Goal: Task Accomplishment & Management: Use online tool/utility

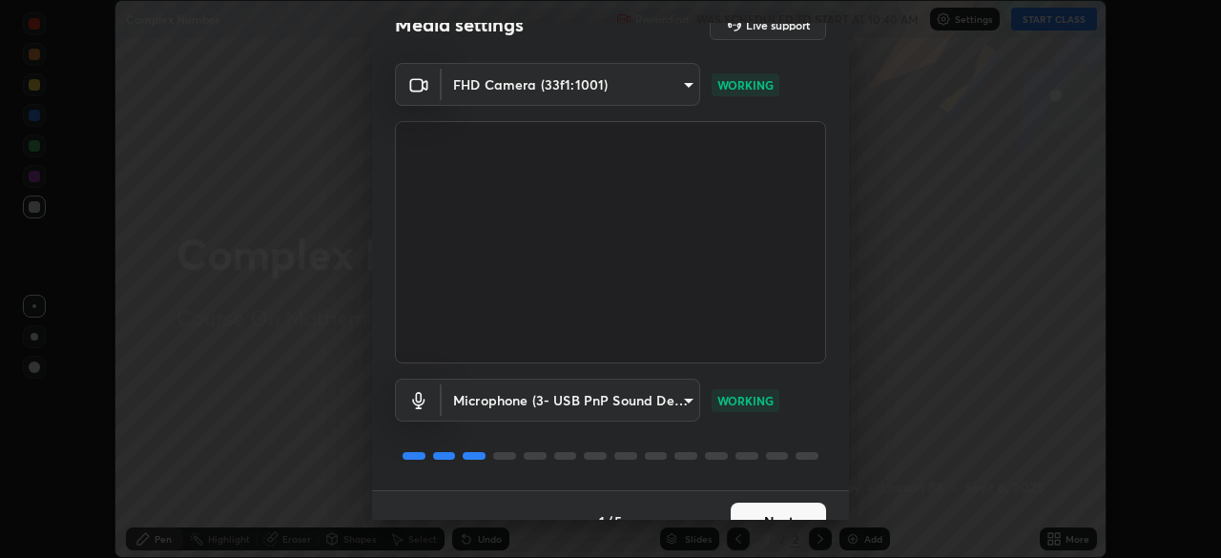
scroll to position [68, 0]
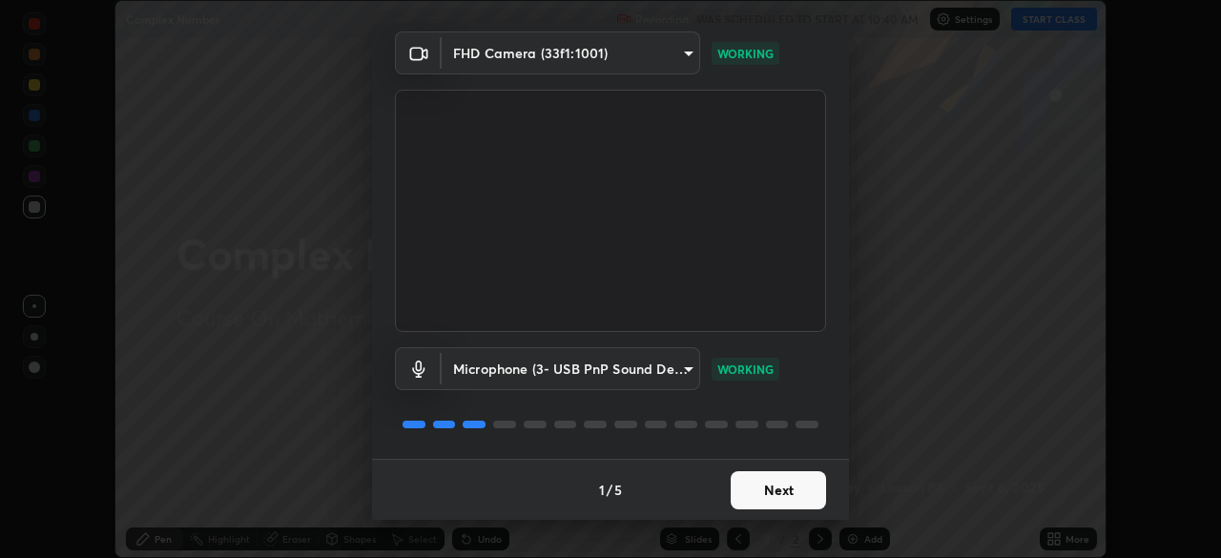
click at [775, 489] on button "Next" at bounding box center [778, 490] width 95 height 38
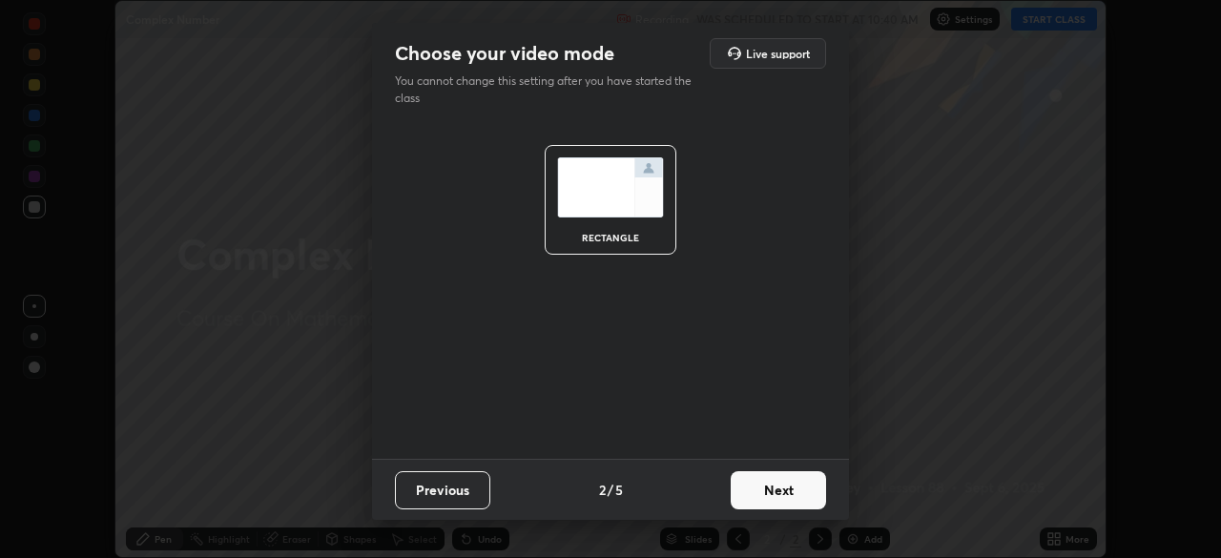
scroll to position [0, 0]
click at [769, 494] on button "Next" at bounding box center [778, 490] width 95 height 38
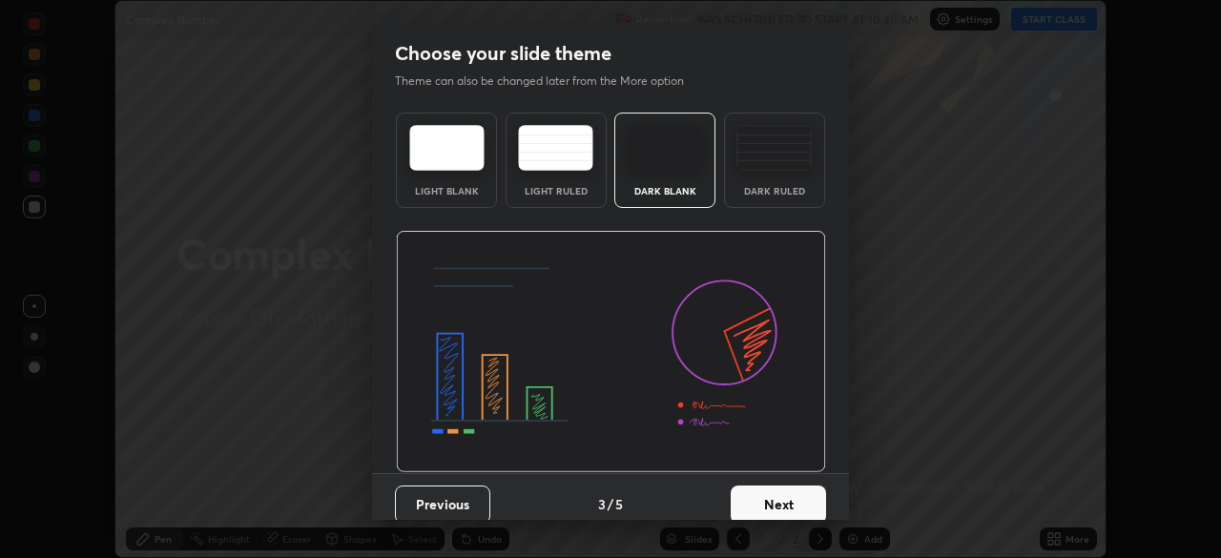
click at [773, 491] on button "Next" at bounding box center [778, 505] width 95 height 38
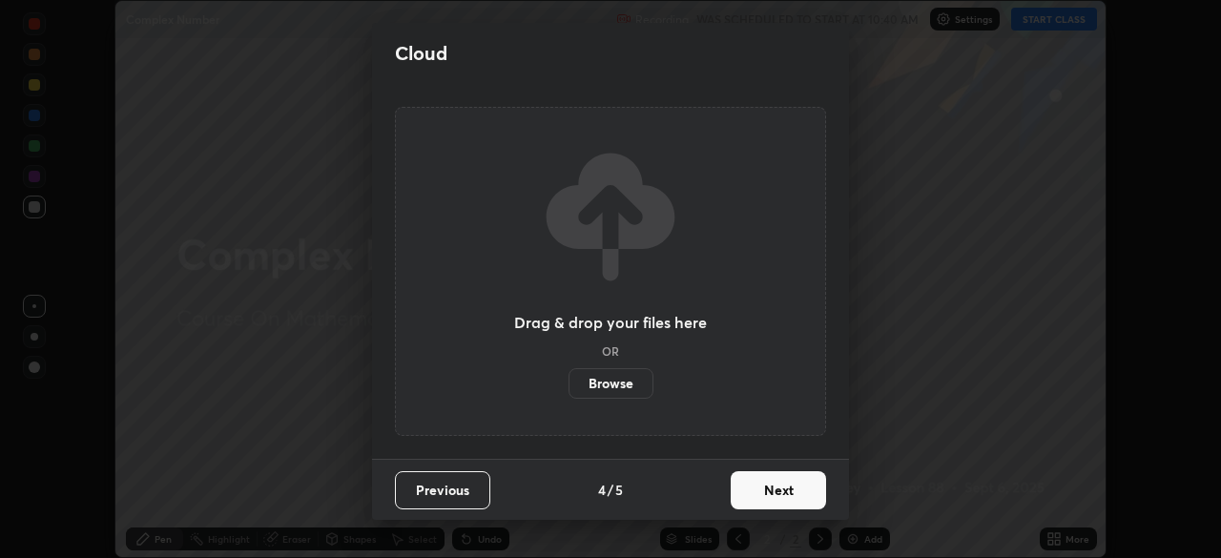
click at [780, 487] on button "Next" at bounding box center [778, 490] width 95 height 38
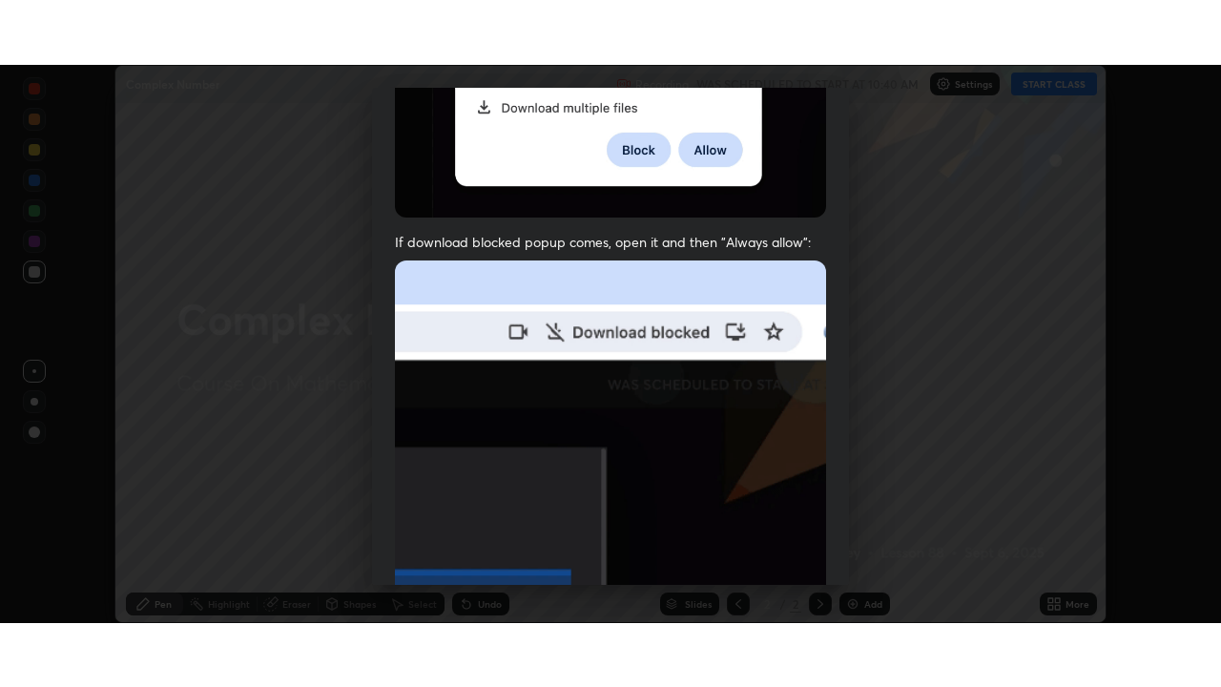
scroll to position [457, 0]
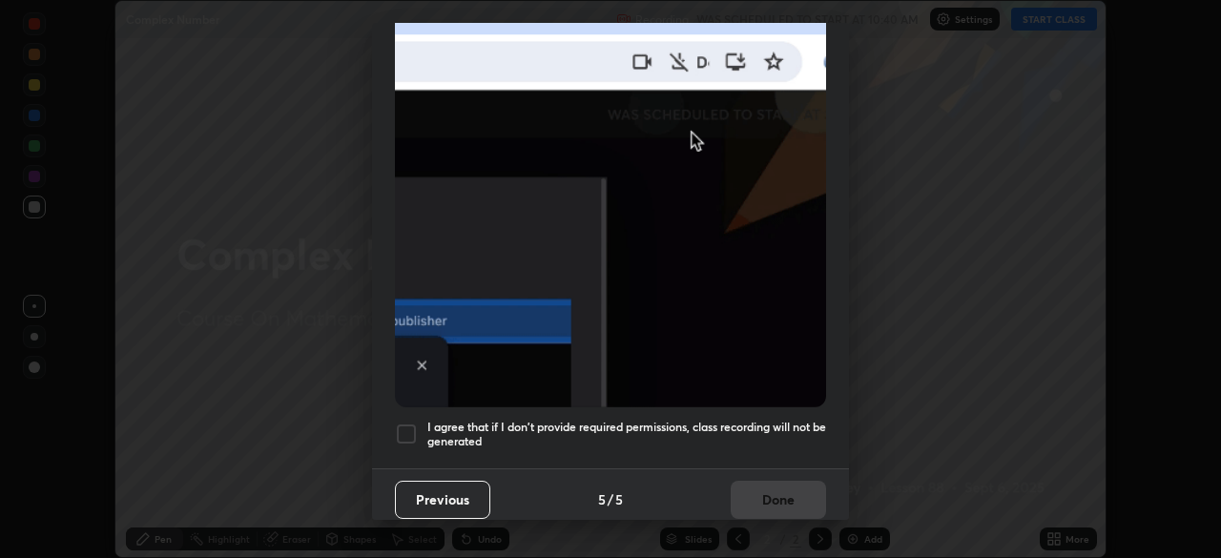
click at [402, 424] on div at bounding box center [406, 434] width 23 height 23
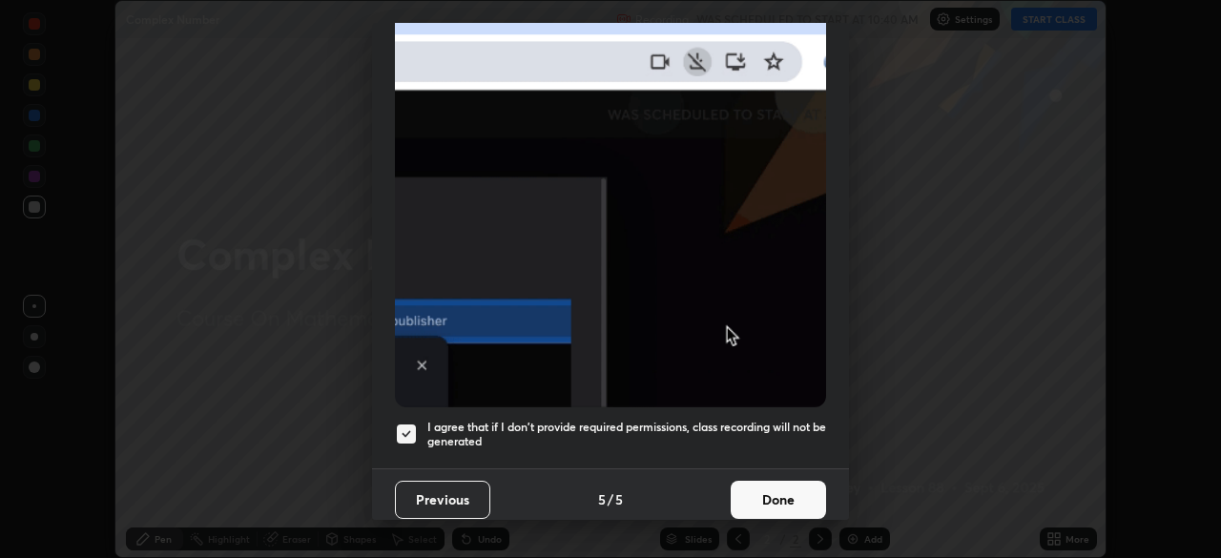
click at [773, 484] on button "Done" at bounding box center [778, 500] width 95 height 38
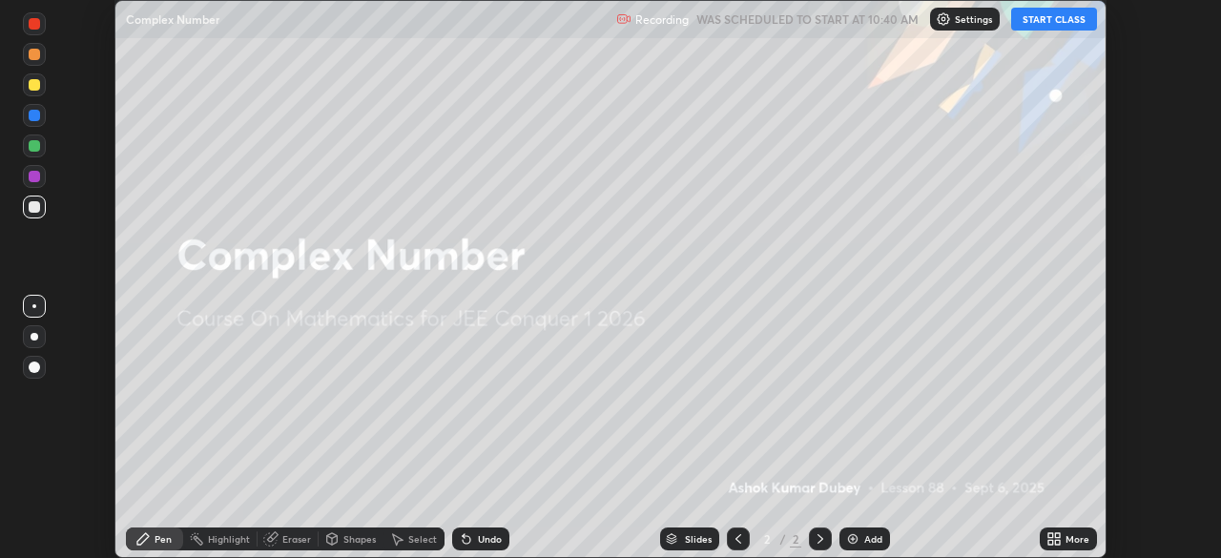
click at [1044, 19] on button "START CLASS" at bounding box center [1054, 19] width 86 height 23
click at [1072, 540] on div "More" at bounding box center [1078, 539] width 24 height 10
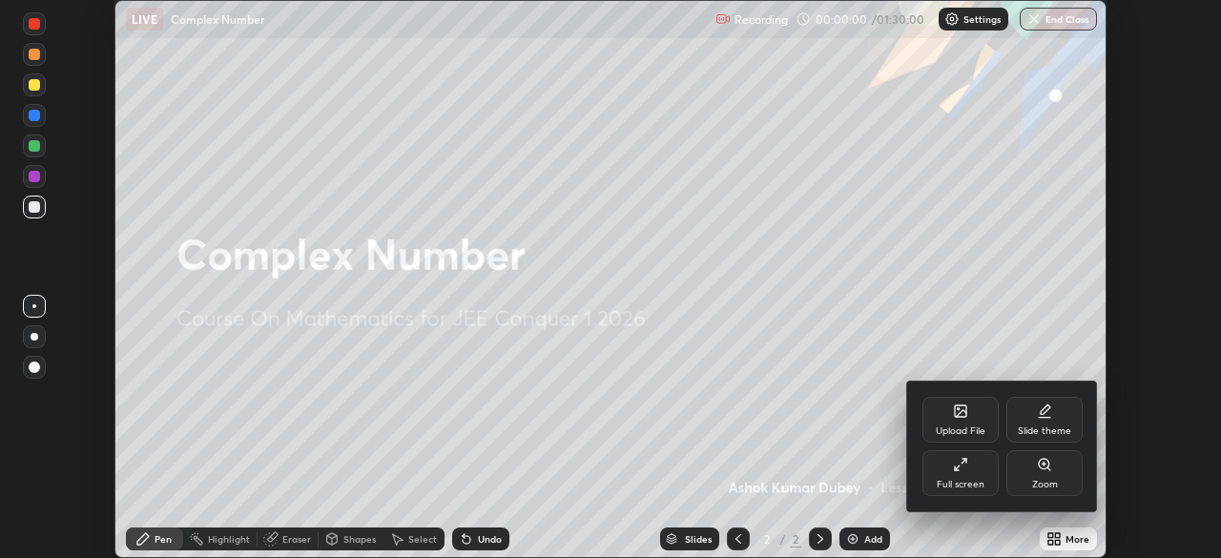
click at [968, 480] on div "Full screen" at bounding box center [961, 485] width 48 height 10
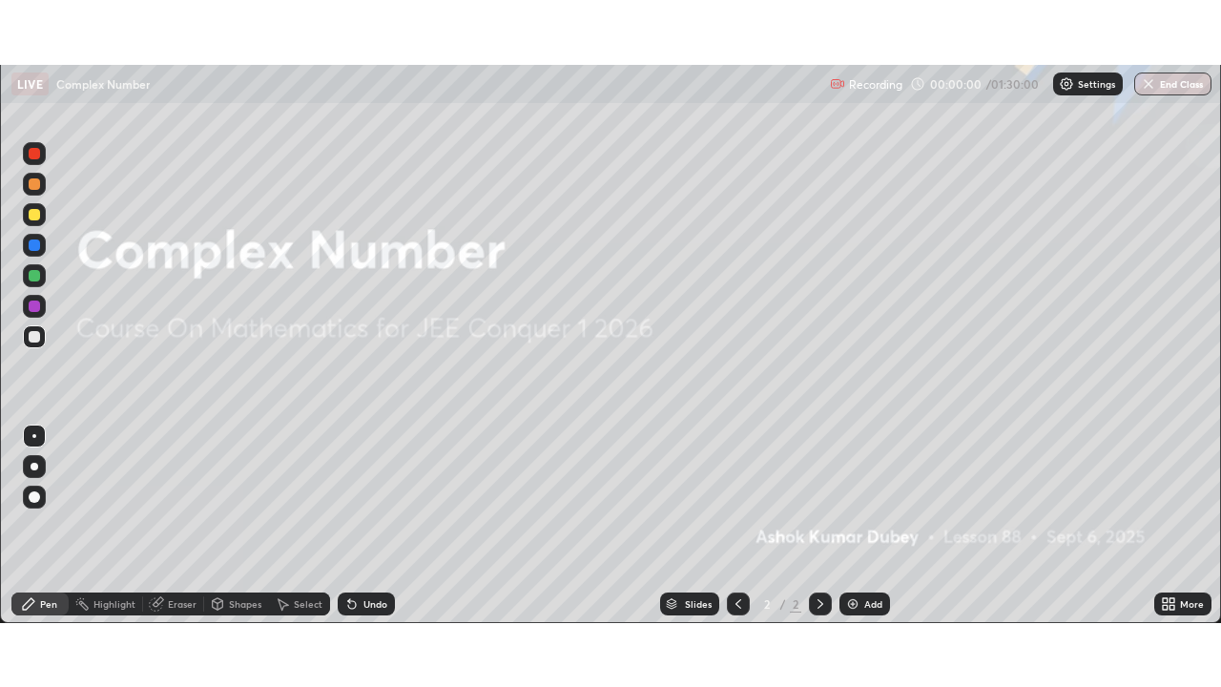
scroll to position [687, 1221]
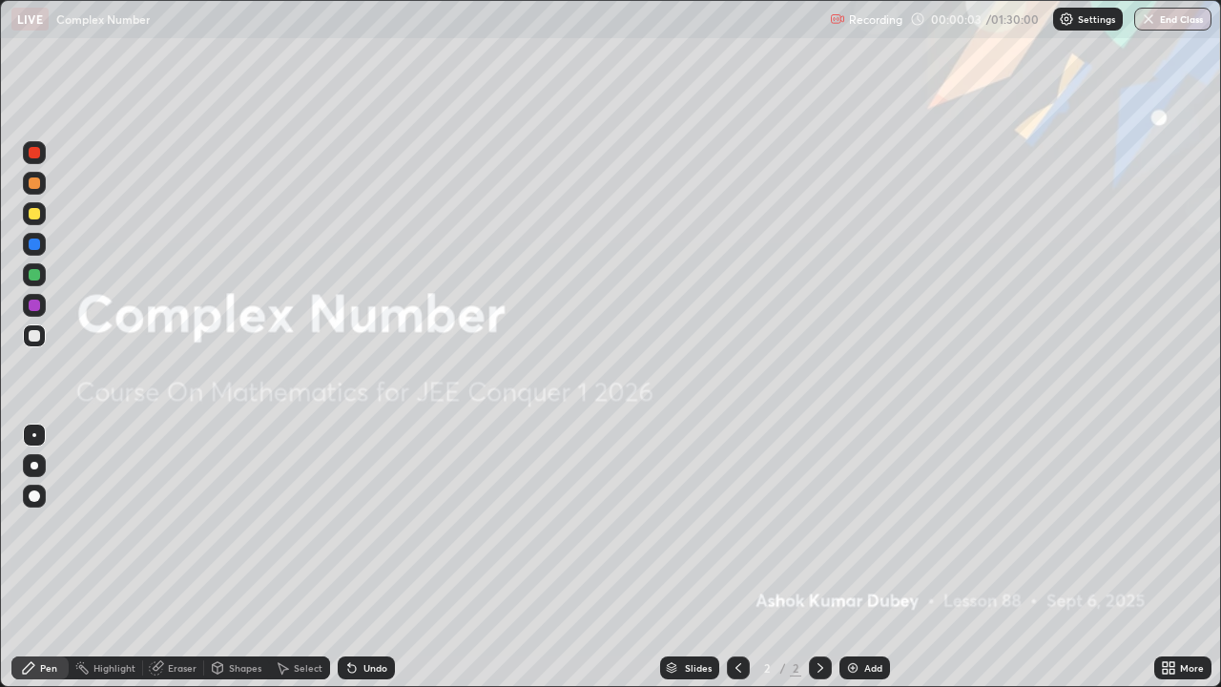
click at [826, 557] on div at bounding box center [820, 668] width 23 height 38
click at [817, 557] on icon at bounding box center [820, 667] width 15 height 15
click at [848, 557] on img at bounding box center [852, 667] width 15 height 15
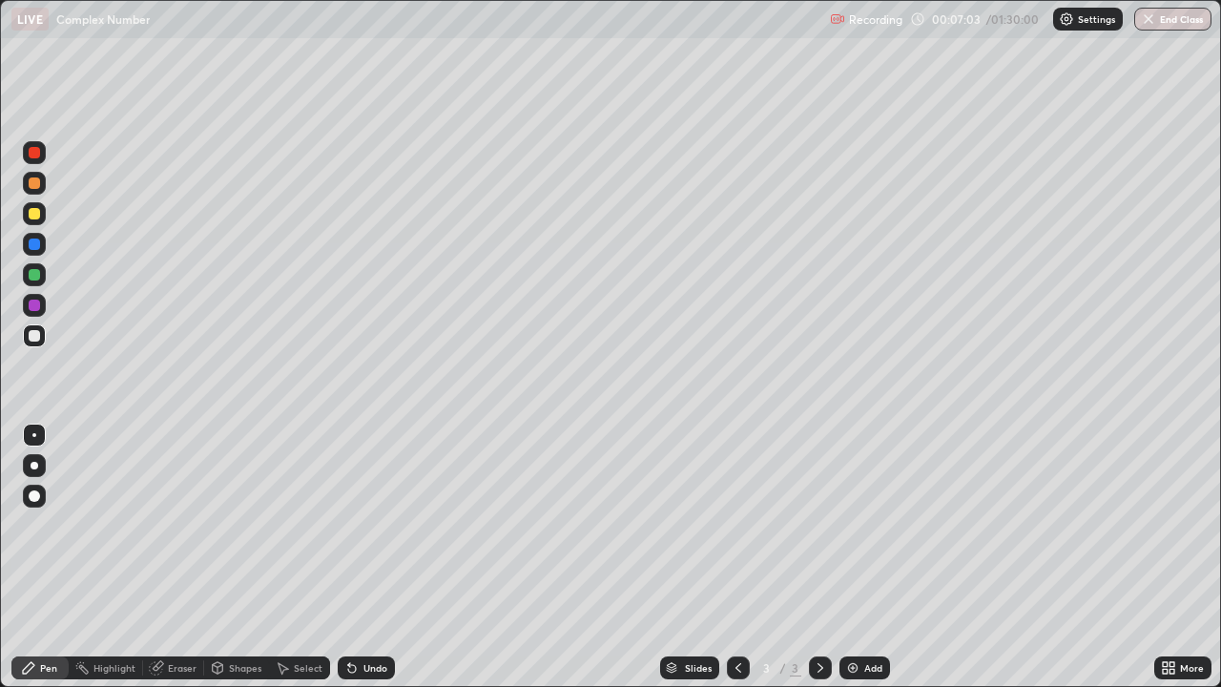
click at [958, 557] on div "Slides 3 / 3 Add" at bounding box center [774, 668] width 759 height 38
click at [820, 557] on icon at bounding box center [820, 667] width 15 height 15
click at [845, 557] on img at bounding box center [852, 667] width 15 height 15
click at [824, 557] on icon at bounding box center [820, 667] width 15 height 15
click at [855, 557] on img at bounding box center [852, 667] width 15 height 15
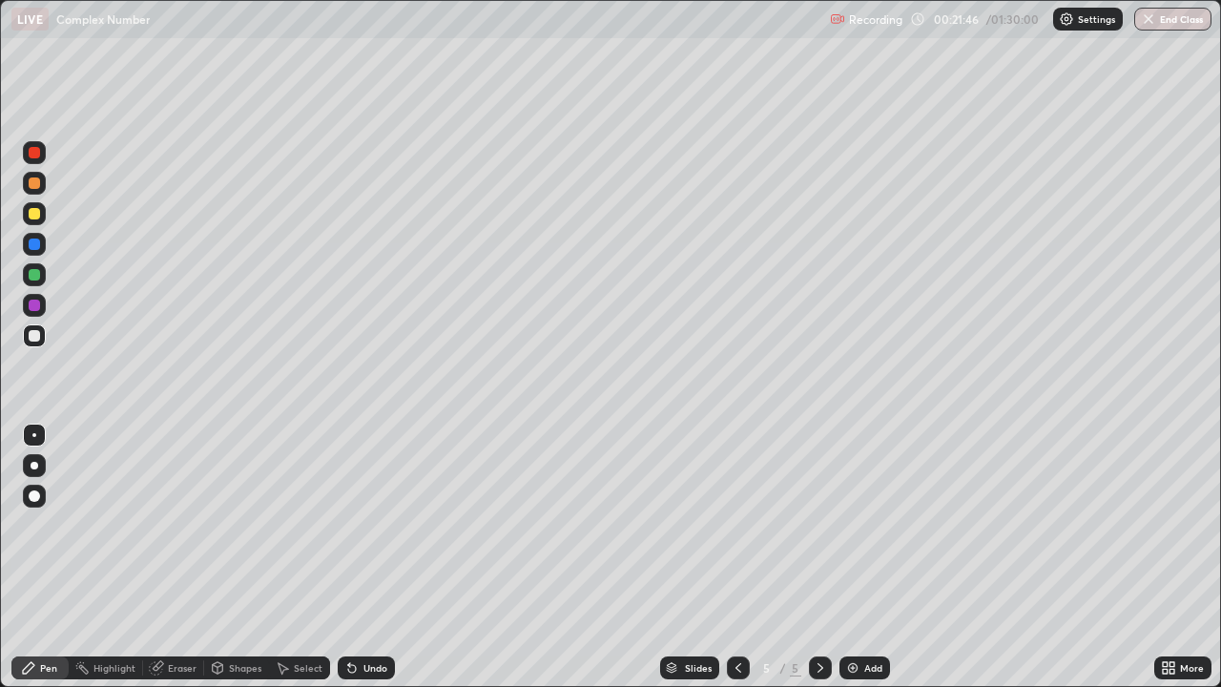
click at [33, 211] on div at bounding box center [34, 213] width 11 height 11
click at [819, 557] on icon at bounding box center [820, 667] width 15 height 15
click at [851, 557] on img at bounding box center [852, 667] width 15 height 15
click at [32, 244] on div at bounding box center [34, 244] width 11 height 11
click at [33, 302] on div at bounding box center [34, 305] width 11 height 11
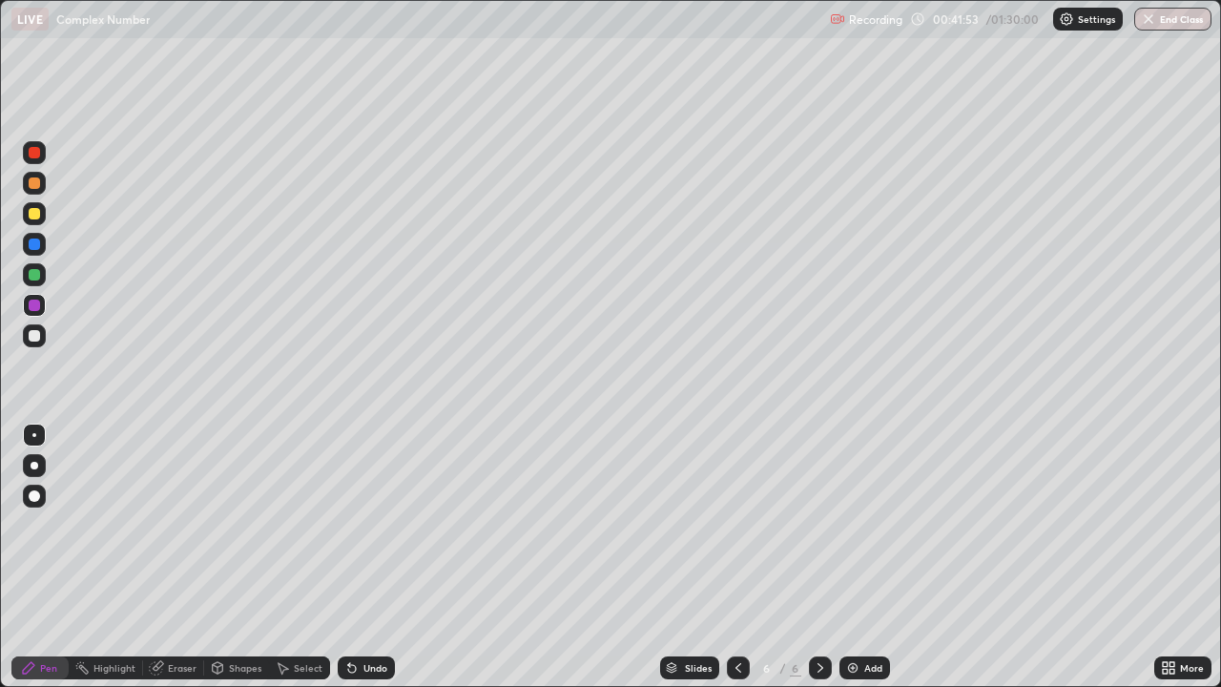
click at [829, 557] on div at bounding box center [820, 668] width 23 height 38
click at [852, 557] on img at bounding box center [852, 667] width 15 height 15
click at [36, 332] on div at bounding box center [34, 335] width 11 height 11
click at [537, 557] on icon at bounding box center [537, 627] width 2 height 2
click at [847, 557] on img at bounding box center [852, 667] width 15 height 15
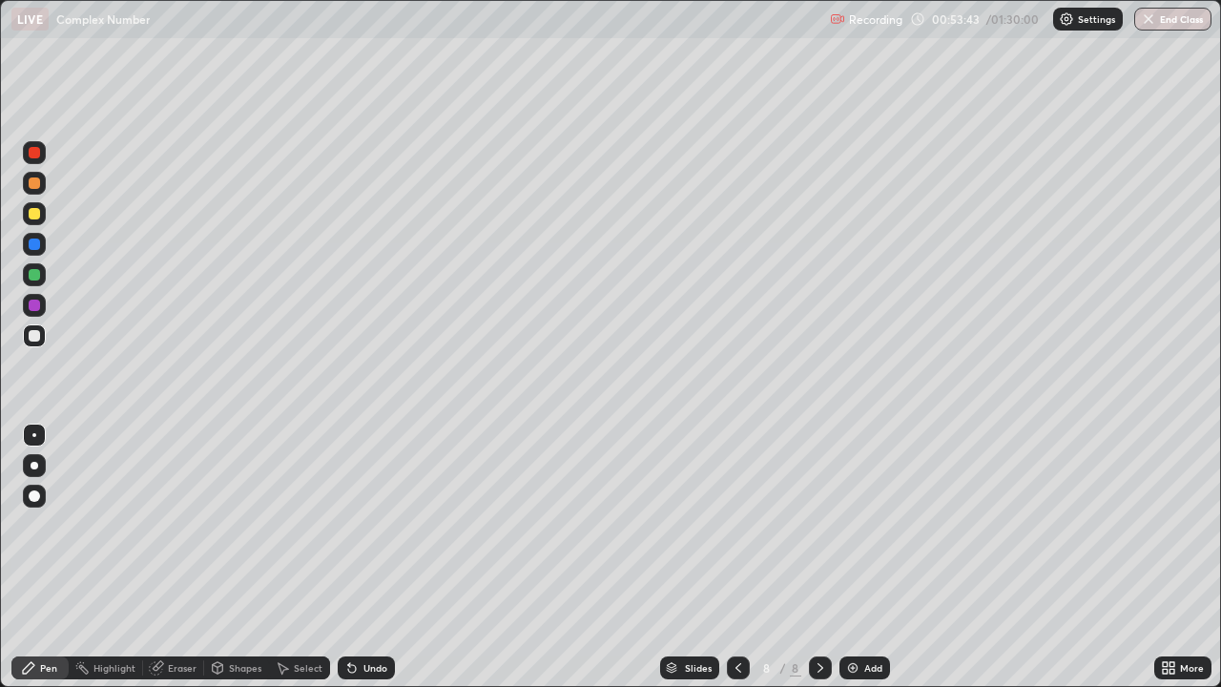
click at [848, 557] on img at bounding box center [852, 667] width 15 height 15
click at [853, 557] on img at bounding box center [852, 667] width 15 height 15
click at [820, 557] on icon at bounding box center [820, 667] width 15 height 15
click at [853, 557] on img at bounding box center [852, 667] width 15 height 15
click at [35, 210] on div at bounding box center [34, 213] width 11 height 11
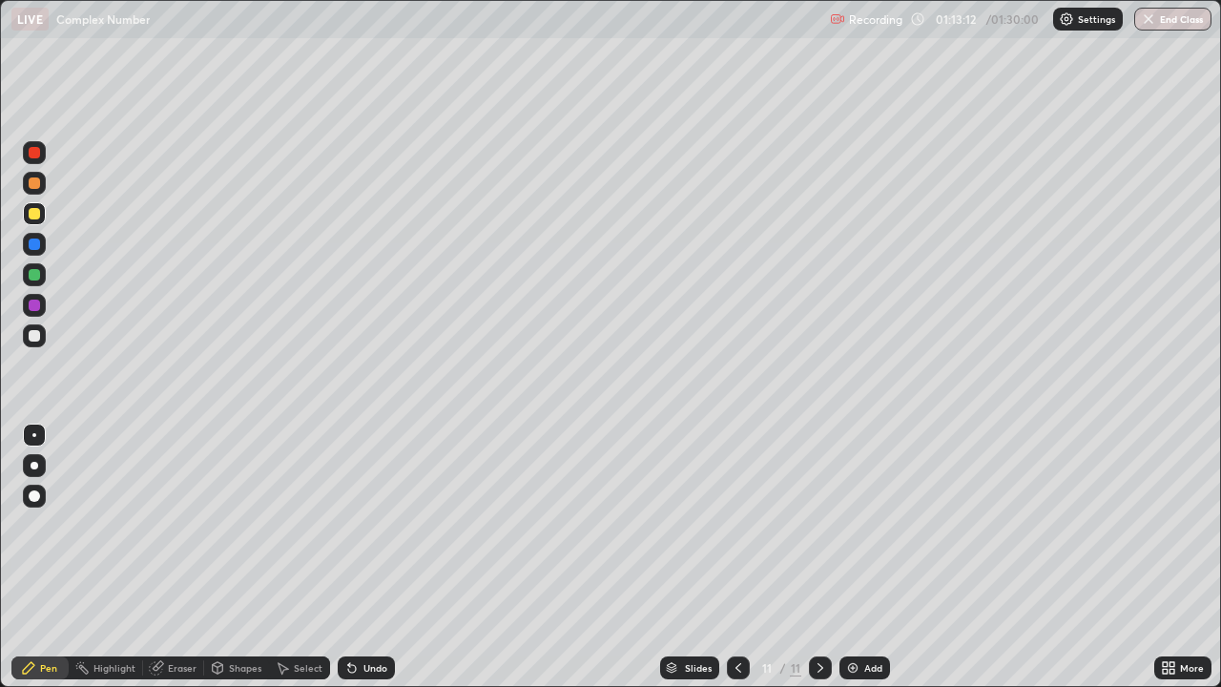
click at [819, 557] on icon at bounding box center [820, 667] width 15 height 15
click at [818, 557] on icon at bounding box center [821, 668] width 6 height 10
click at [819, 557] on icon at bounding box center [820, 667] width 15 height 15
click at [815, 557] on icon at bounding box center [820, 667] width 15 height 15
click at [851, 557] on img at bounding box center [852, 667] width 15 height 15
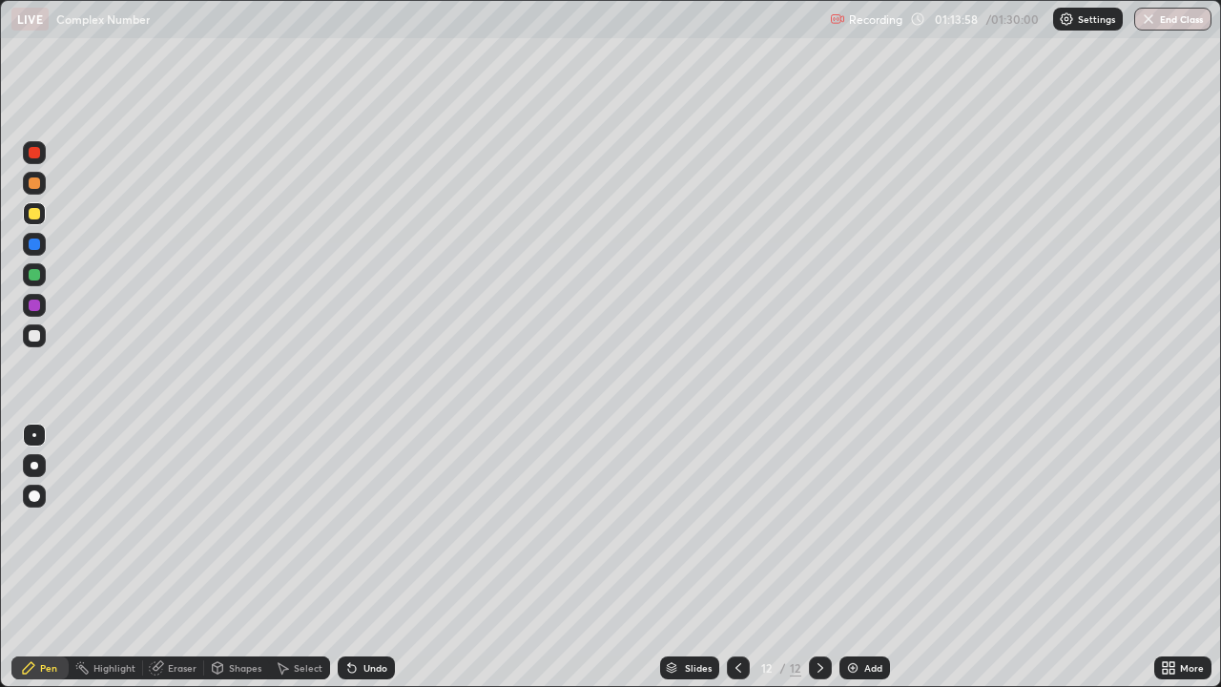
click at [173, 557] on div "Eraser" at bounding box center [173, 667] width 61 height 23
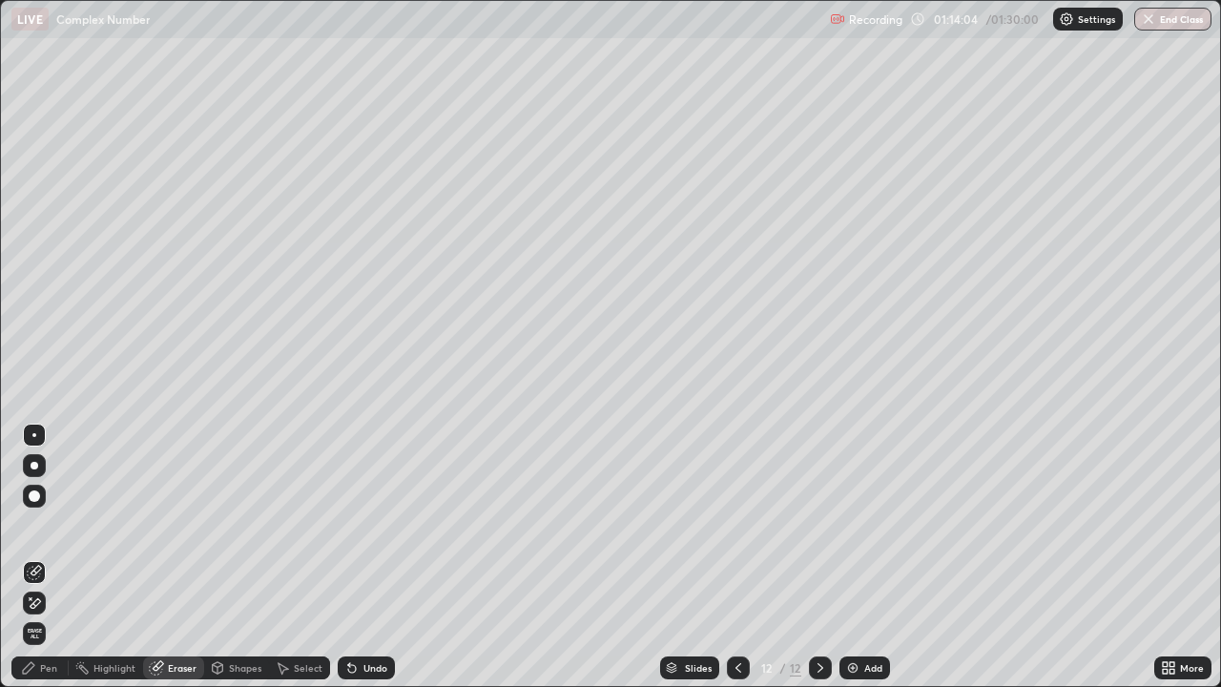
click at [49, 557] on div "Pen" at bounding box center [48, 668] width 17 height 10
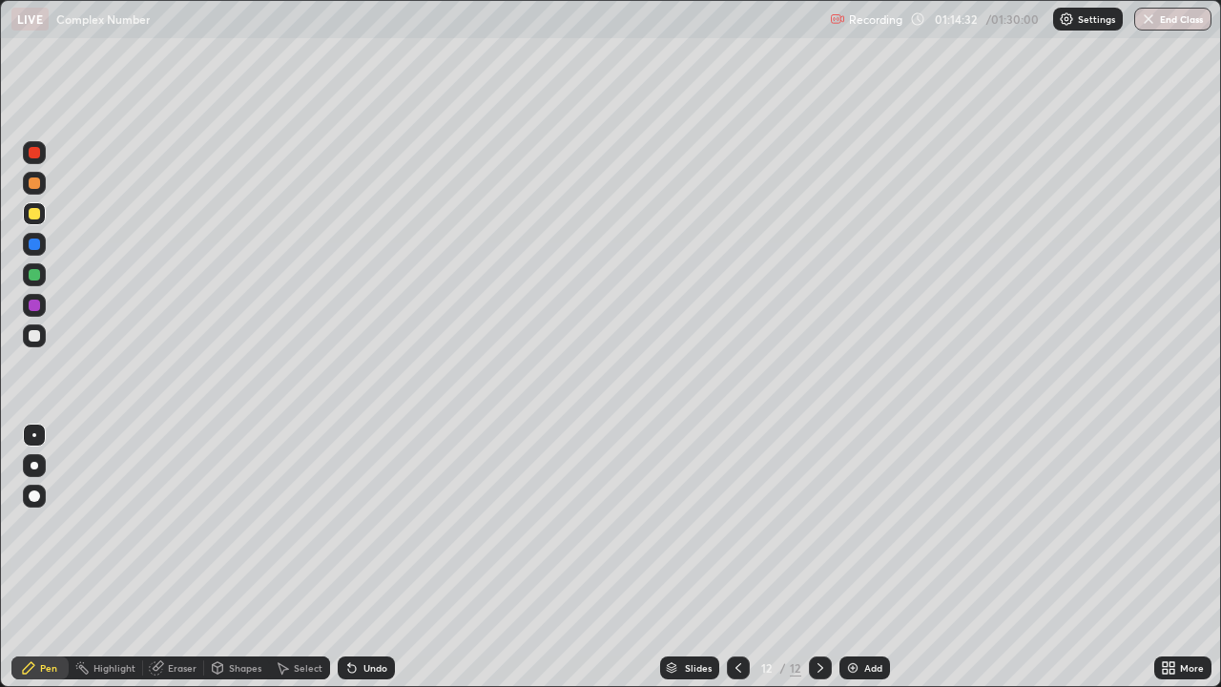
click at [737, 557] on icon at bounding box center [738, 667] width 15 height 15
click at [819, 557] on icon at bounding box center [820, 667] width 15 height 15
click at [742, 557] on icon at bounding box center [738, 667] width 15 height 15
click at [738, 557] on icon at bounding box center [738, 667] width 15 height 15
click at [817, 557] on icon at bounding box center [820, 667] width 15 height 15
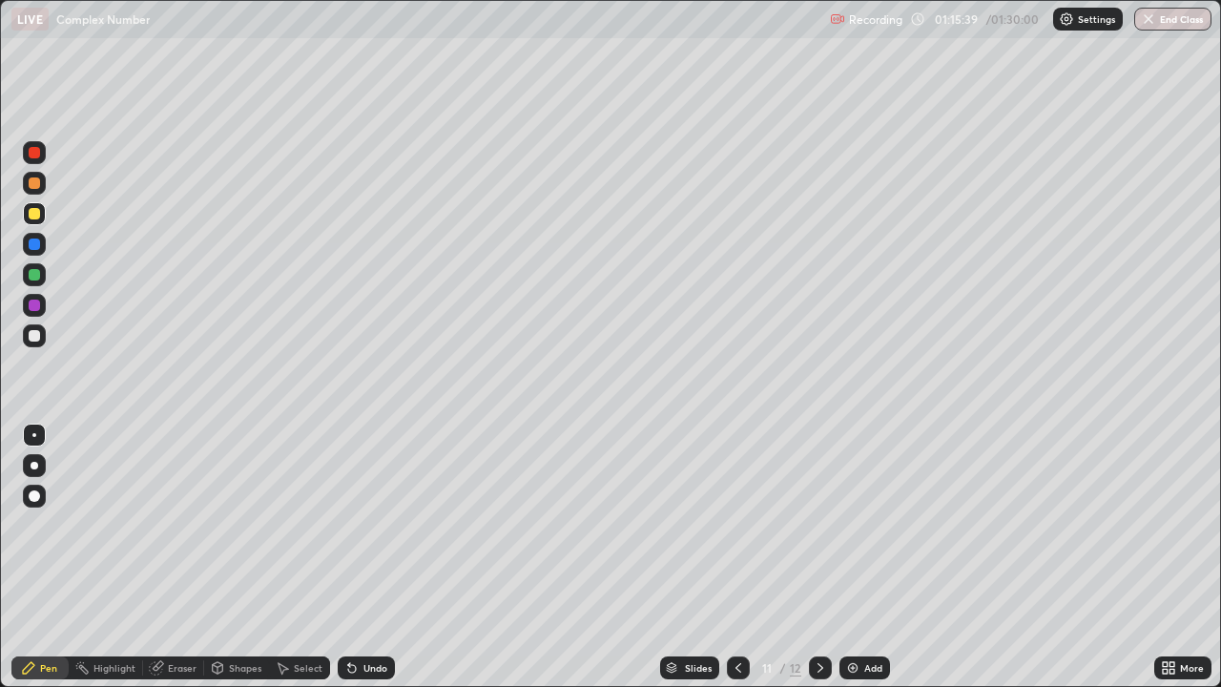
click at [819, 557] on icon at bounding box center [820, 667] width 15 height 15
click at [39, 151] on div at bounding box center [34, 152] width 11 height 11
click at [36, 214] on div at bounding box center [34, 213] width 11 height 11
click at [734, 557] on icon at bounding box center [738, 667] width 15 height 15
click at [818, 557] on icon at bounding box center [821, 668] width 6 height 10
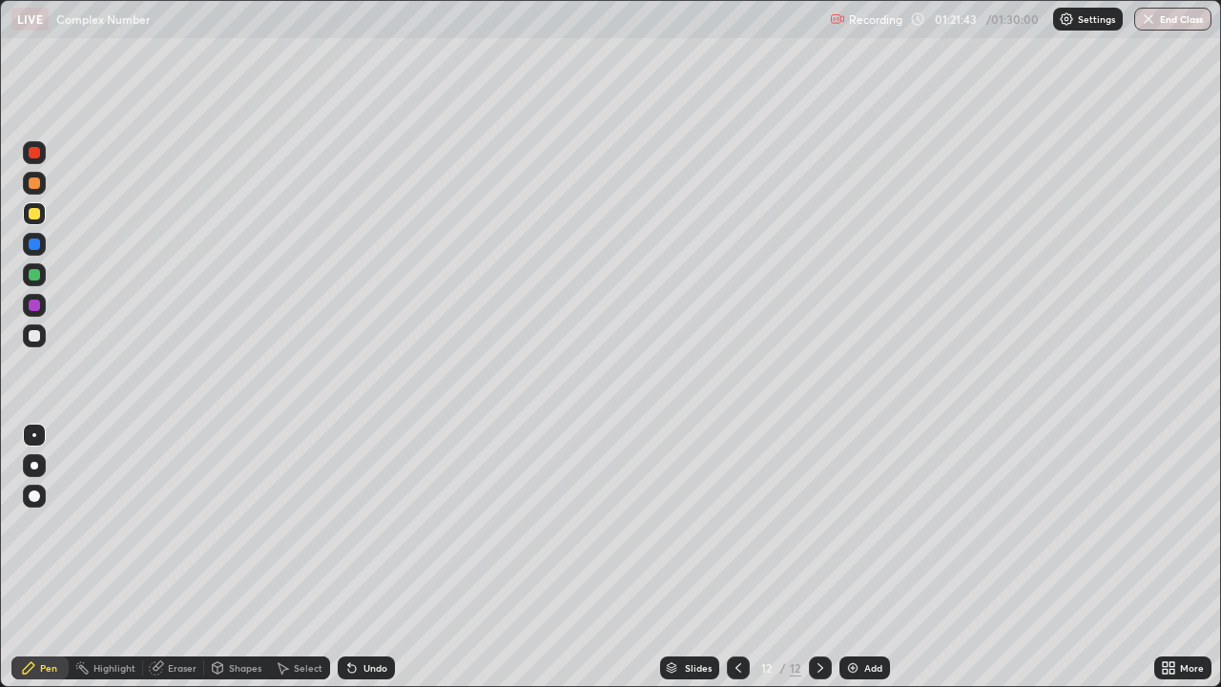
click at [849, 557] on img at bounding box center [852, 667] width 15 height 15
click at [185, 557] on div "Eraser" at bounding box center [182, 668] width 29 height 10
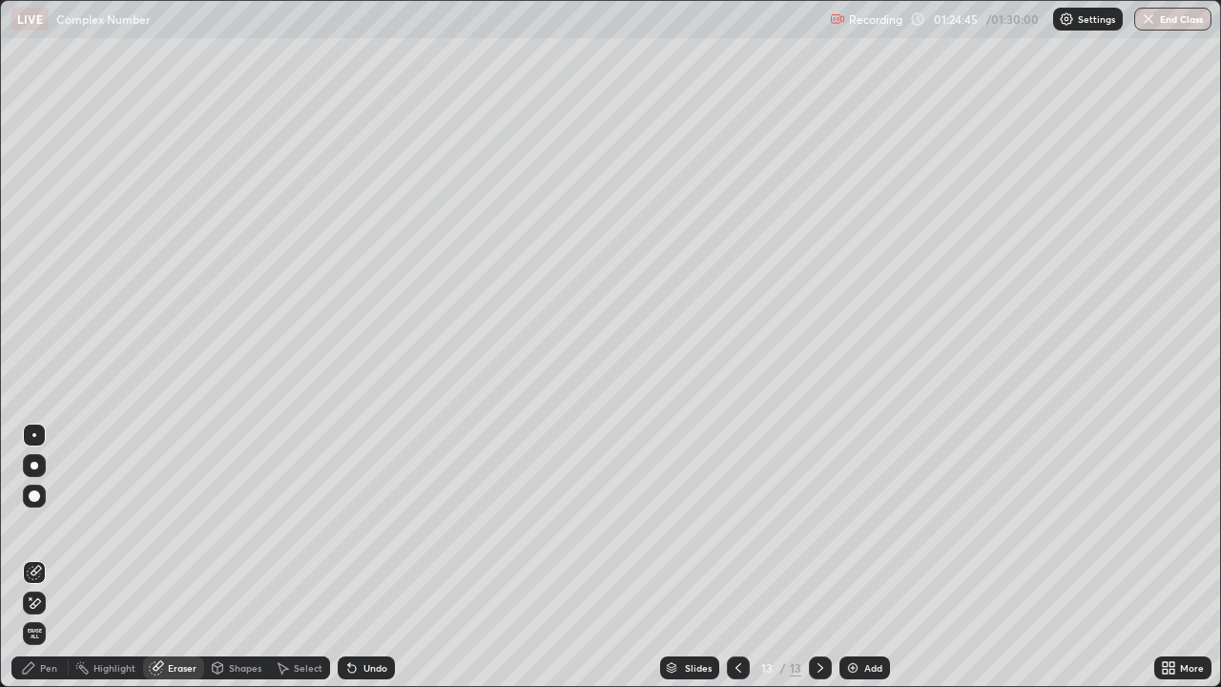
click at [51, 557] on div "Pen" at bounding box center [48, 668] width 17 height 10
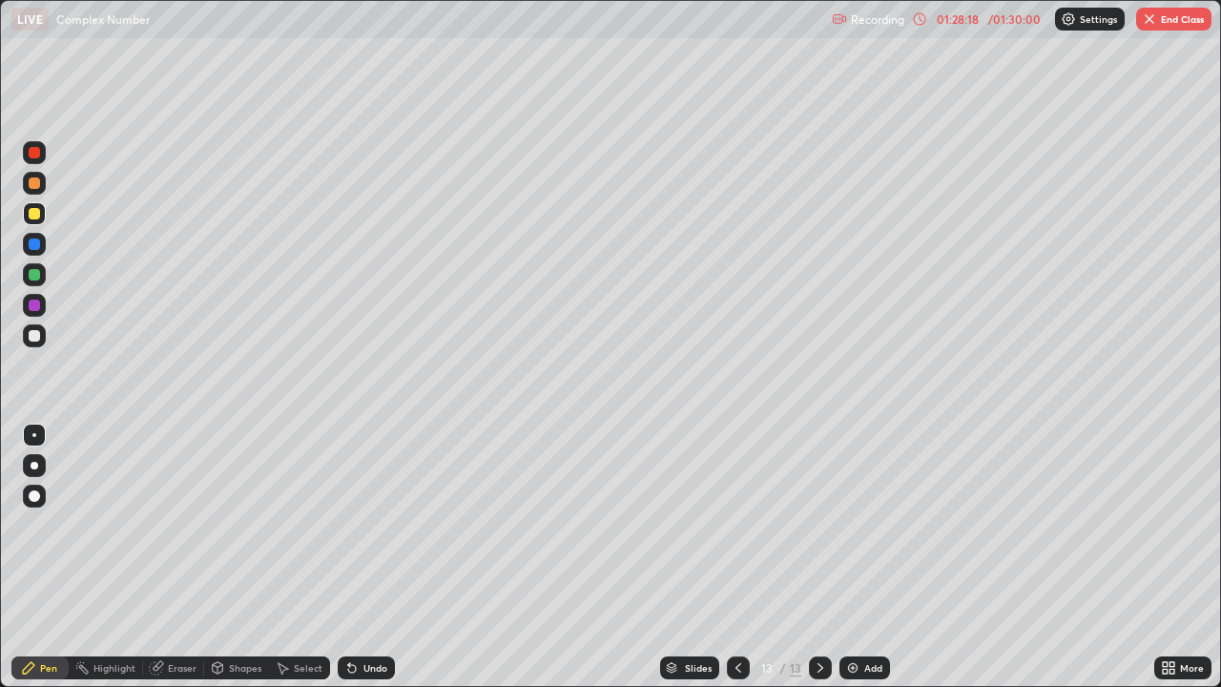
click at [1200, 26] on button "End Class" at bounding box center [1173, 19] width 75 height 23
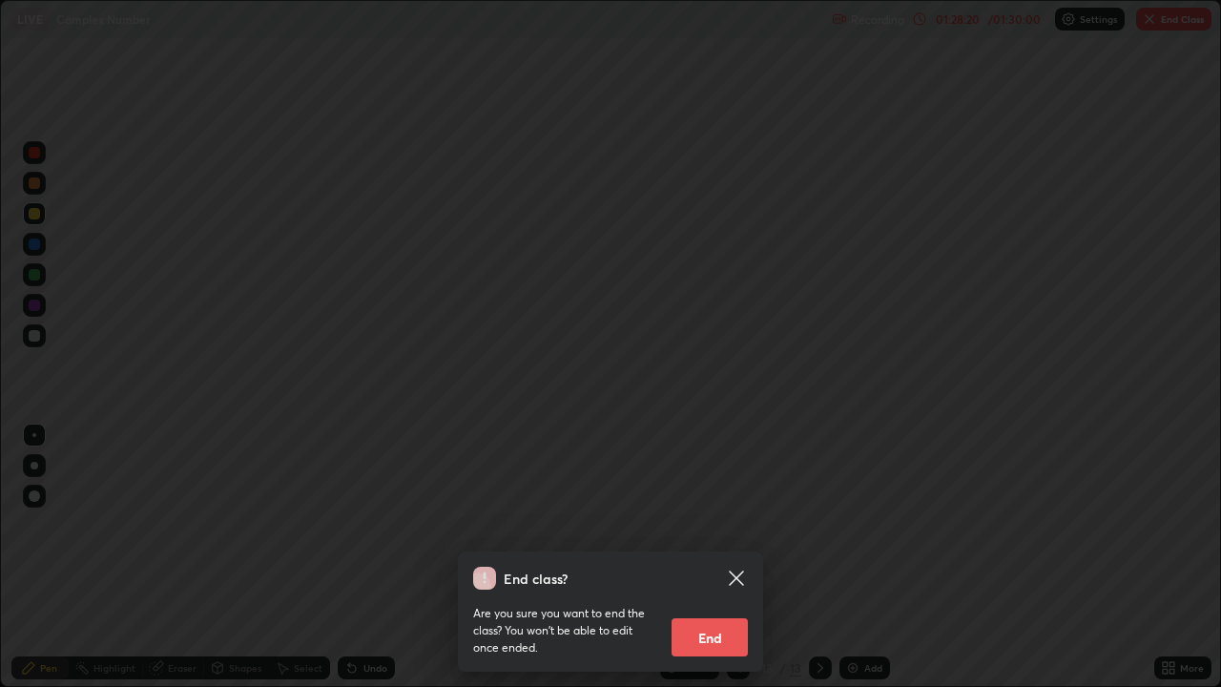
click at [719, 557] on button "End" at bounding box center [710, 637] width 76 height 38
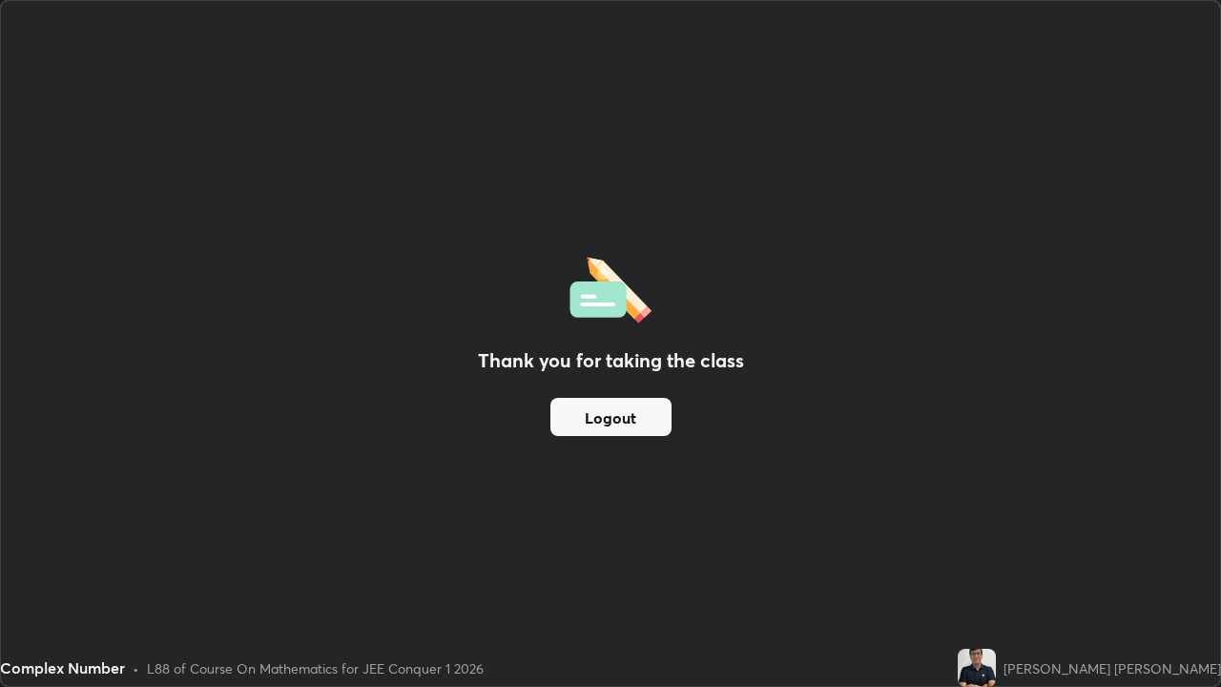
click at [605, 421] on button "Logout" at bounding box center [611, 417] width 121 height 38
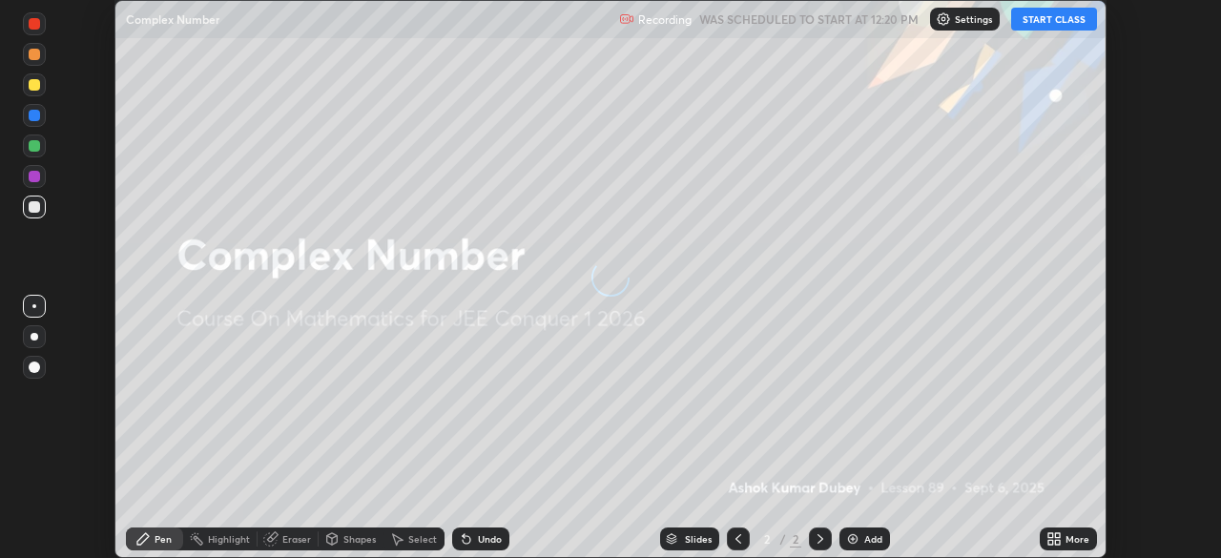
scroll to position [558, 1220]
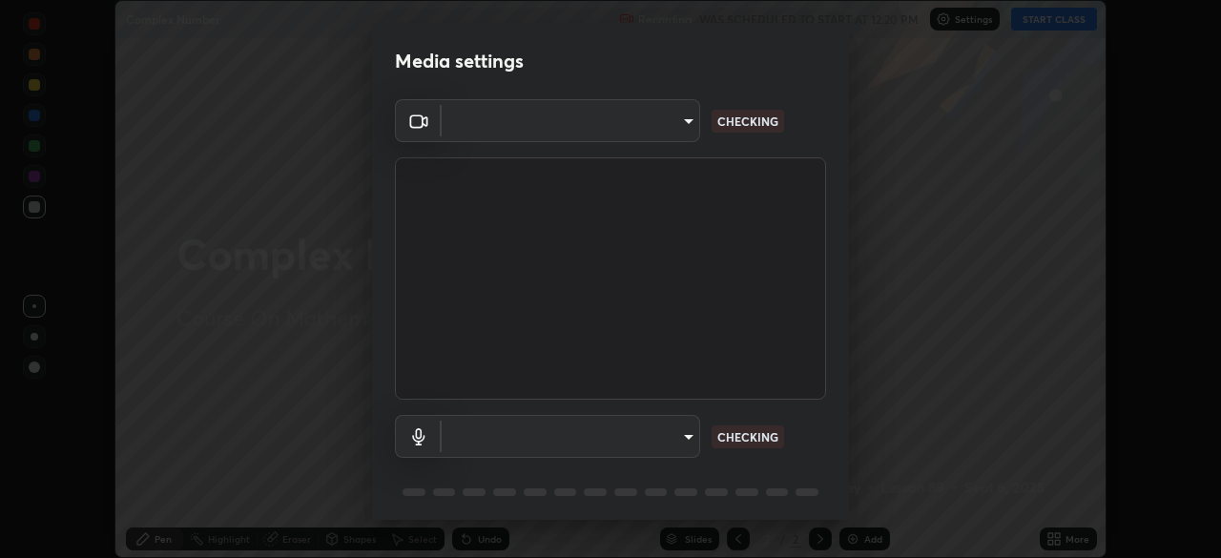
type input "fd1e0e9fb6796a04ad4a99ead98f311cbd7020853df89eb6f401102021a4f159"
click at [1033, 22] on div "Media settings FHD Camera (33f1:1001) fd1e0e9fb6796a04ad4a99ead98f311cbd7020853…" at bounding box center [610, 279] width 1221 height 558
click at [1029, 28] on div "Media settings FHD Camera (33f1:1001) fd1e0e9fb6796a04ad4a99ead98f311cbd7020853…" at bounding box center [610, 279] width 1221 height 558
click at [1036, 22] on div "Media settings FHD Camera (33f1:1001) fd1e0e9fb6796a04ad4a99ead98f311cbd7020853…" at bounding box center [610, 279] width 1221 height 558
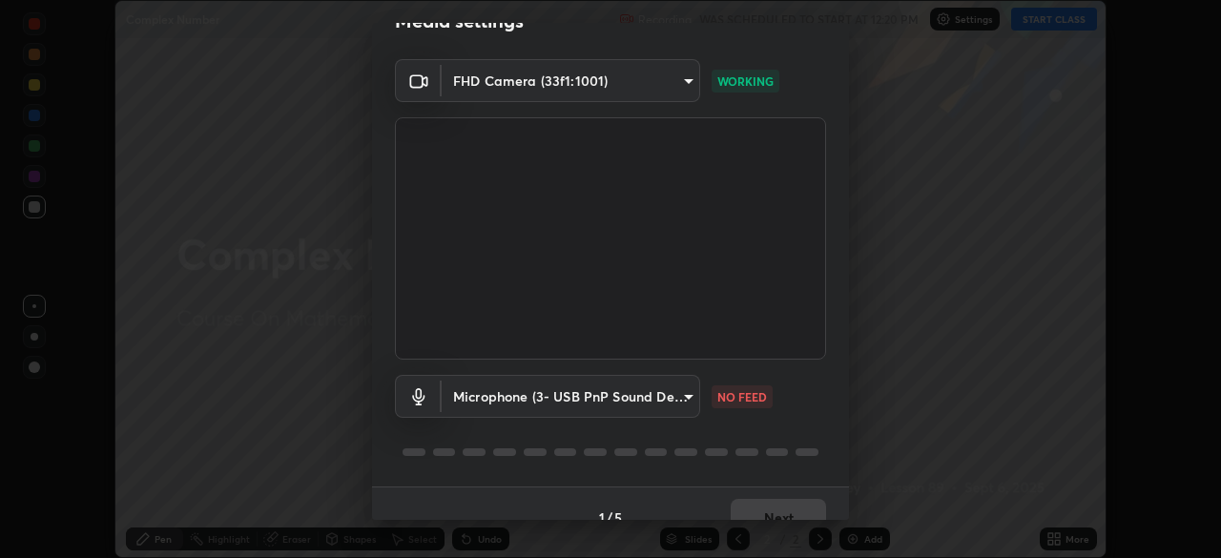
scroll to position [68, 0]
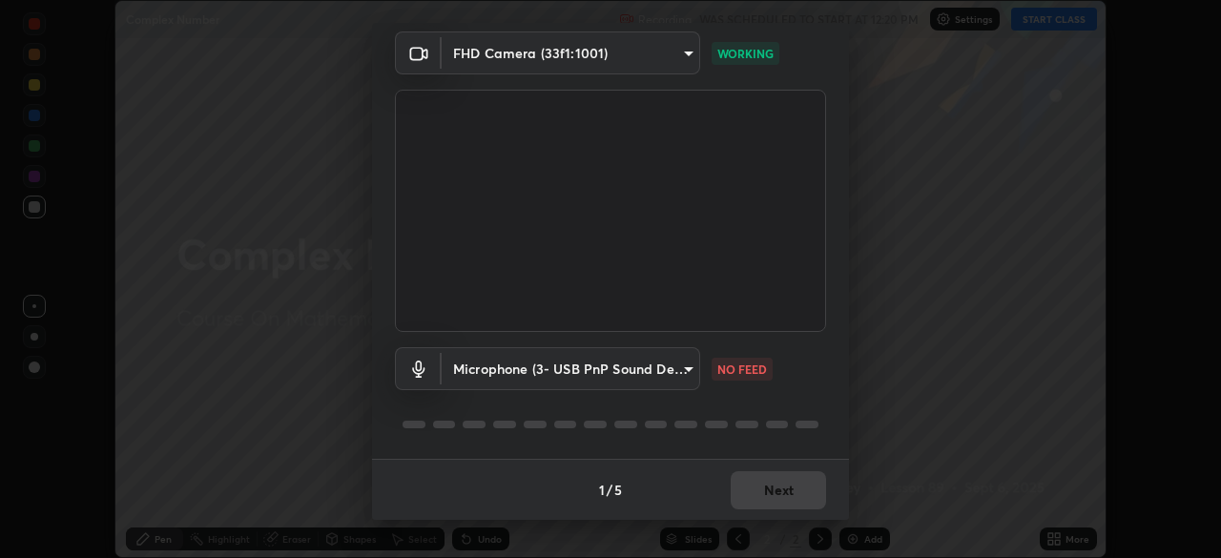
click at [499, 370] on body "Erase all Complex Number Recording WAS SCHEDULED TO START AT 12:20 PM Settings …" at bounding box center [610, 279] width 1221 height 558
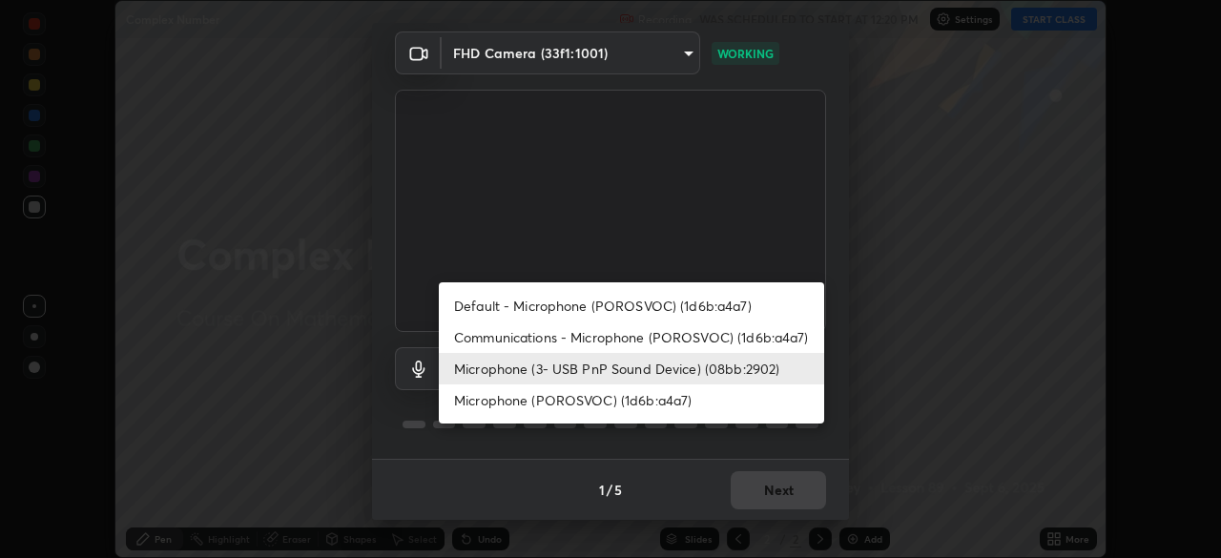
click at [503, 401] on li "Microphone (POROSVOC) (1d6b:a4a7)" at bounding box center [631, 400] width 385 height 31
type input "92ec2fef465fd5c779acfcfbf749aeed154cf35f2fbfd4e540b0cd1fe2cb3a68"
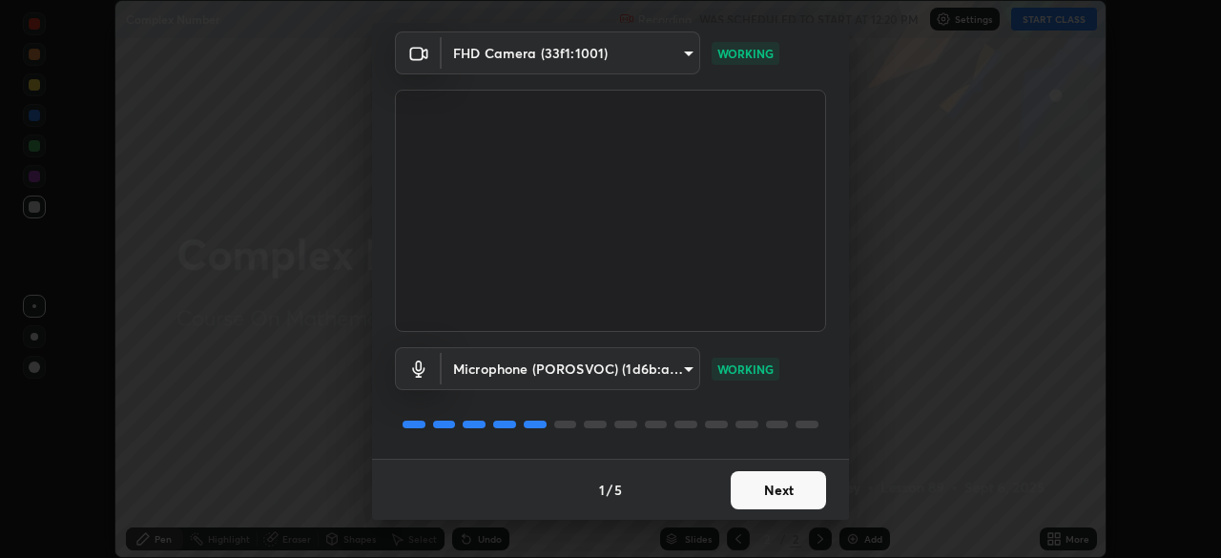
click at [770, 485] on button "Next" at bounding box center [778, 490] width 95 height 38
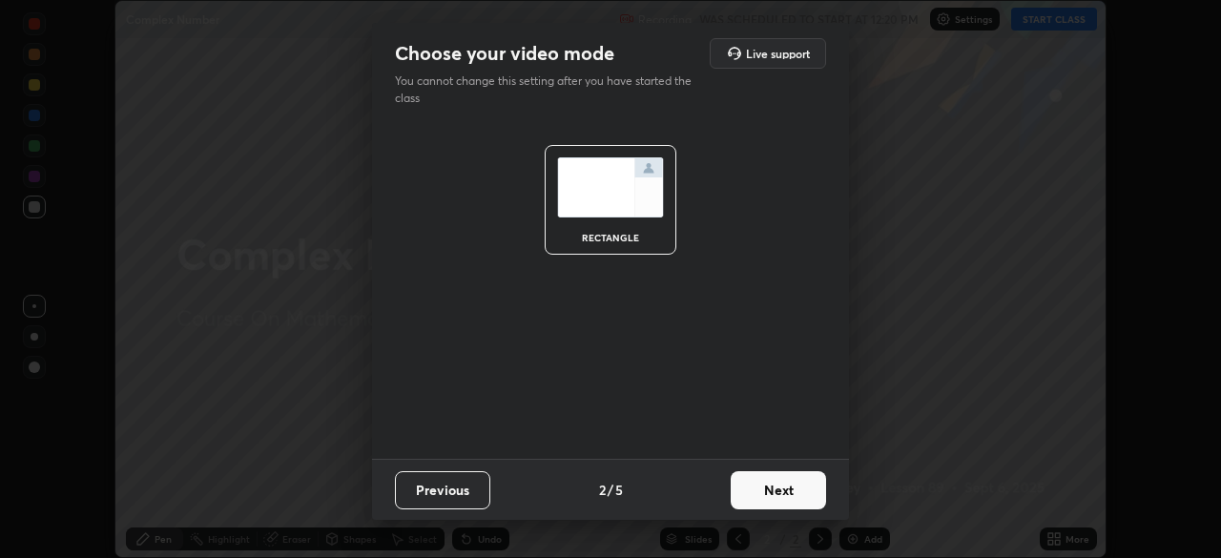
scroll to position [0, 0]
click at [768, 492] on button "Next" at bounding box center [778, 490] width 95 height 38
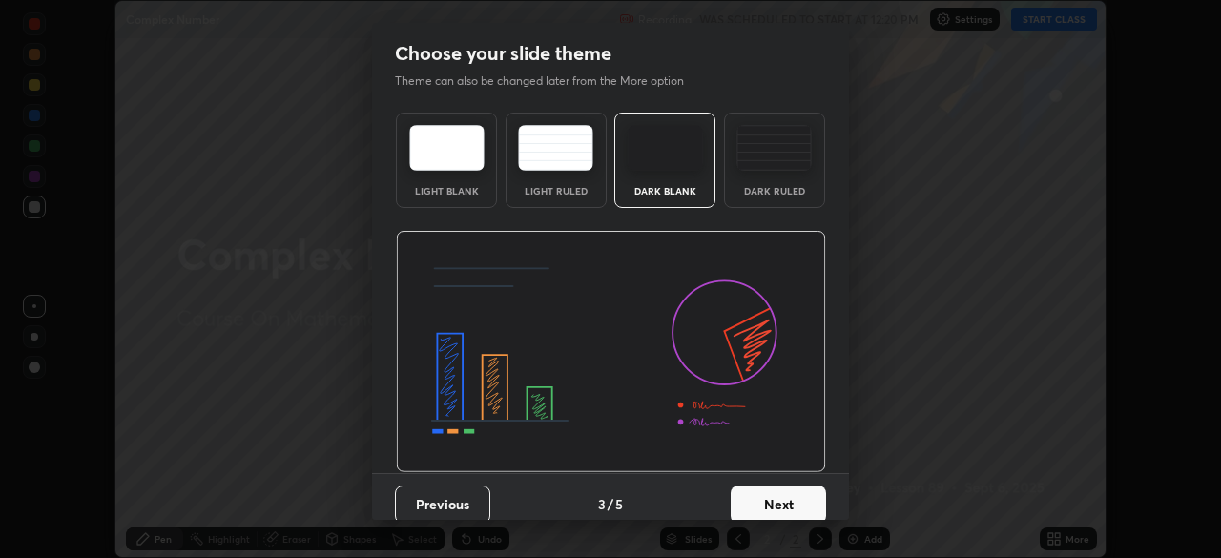
click at [769, 489] on button "Next" at bounding box center [778, 505] width 95 height 38
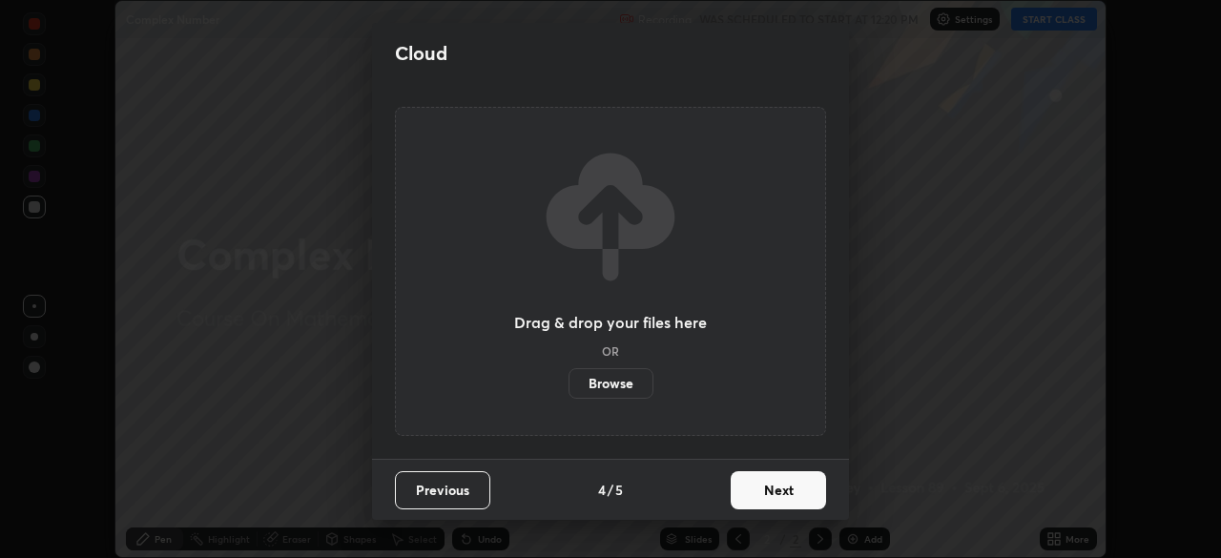
click at [769, 499] on button "Next" at bounding box center [778, 490] width 95 height 38
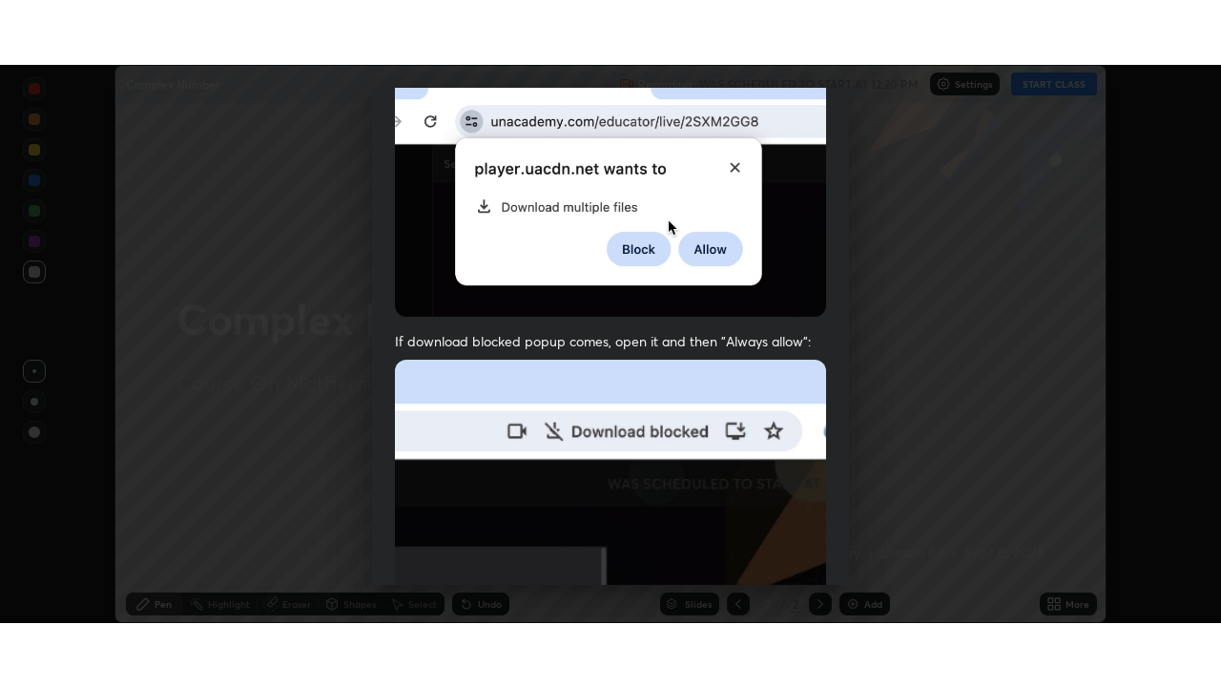
scroll to position [457, 0]
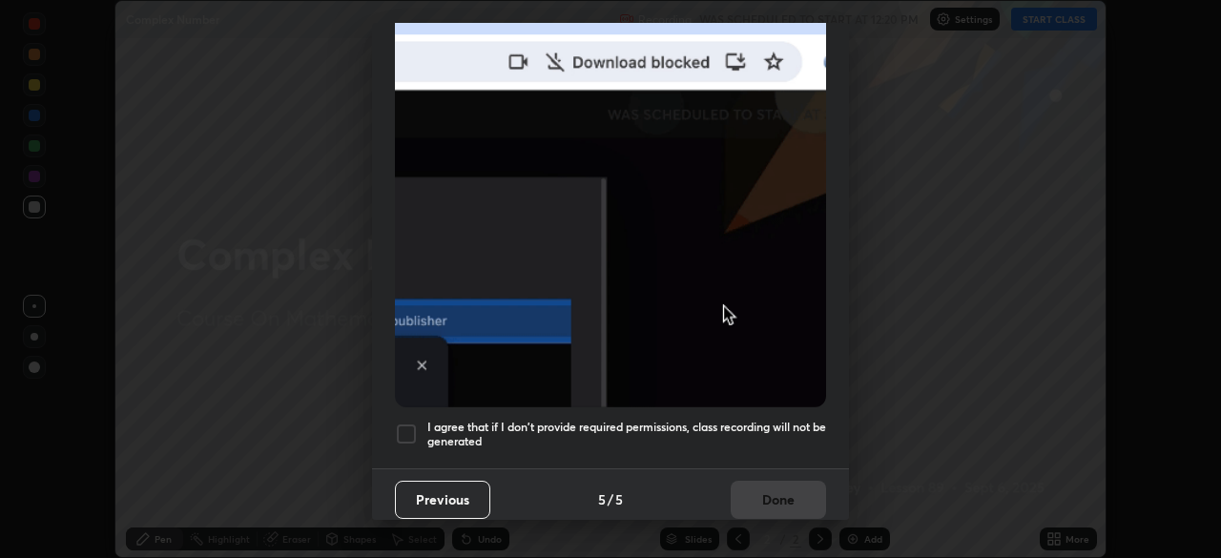
click at [406, 423] on div at bounding box center [406, 434] width 23 height 23
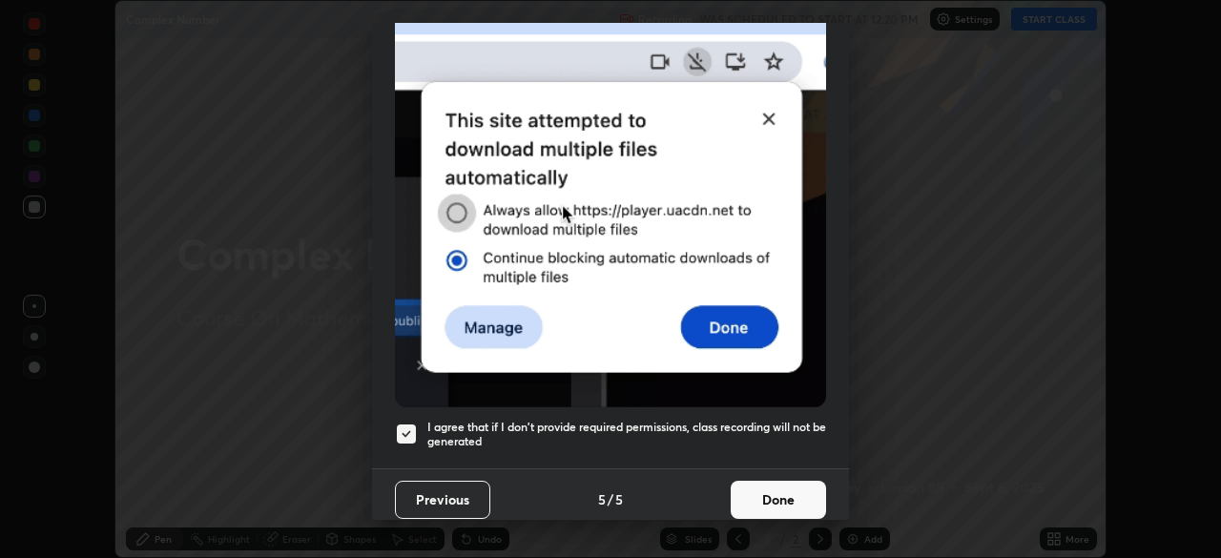
click at [772, 487] on button "Done" at bounding box center [778, 500] width 95 height 38
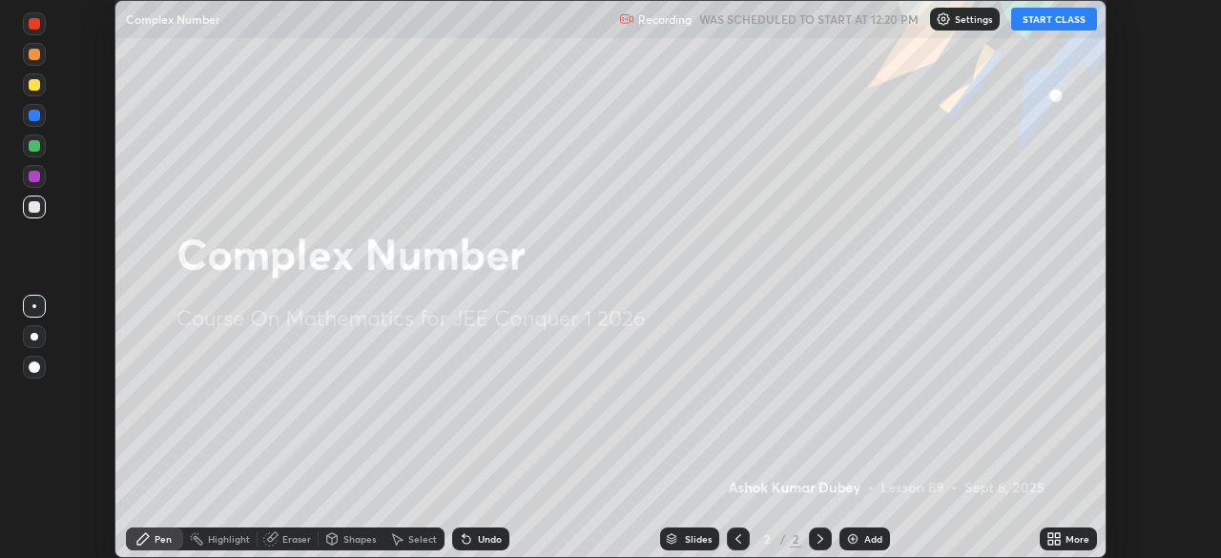
click at [1040, 19] on button "START CLASS" at bounding box center [1054, 19] width 86 height 23
click at [1071, 534] on div "More" at bounding box center [1078, 539] width 24 height 10
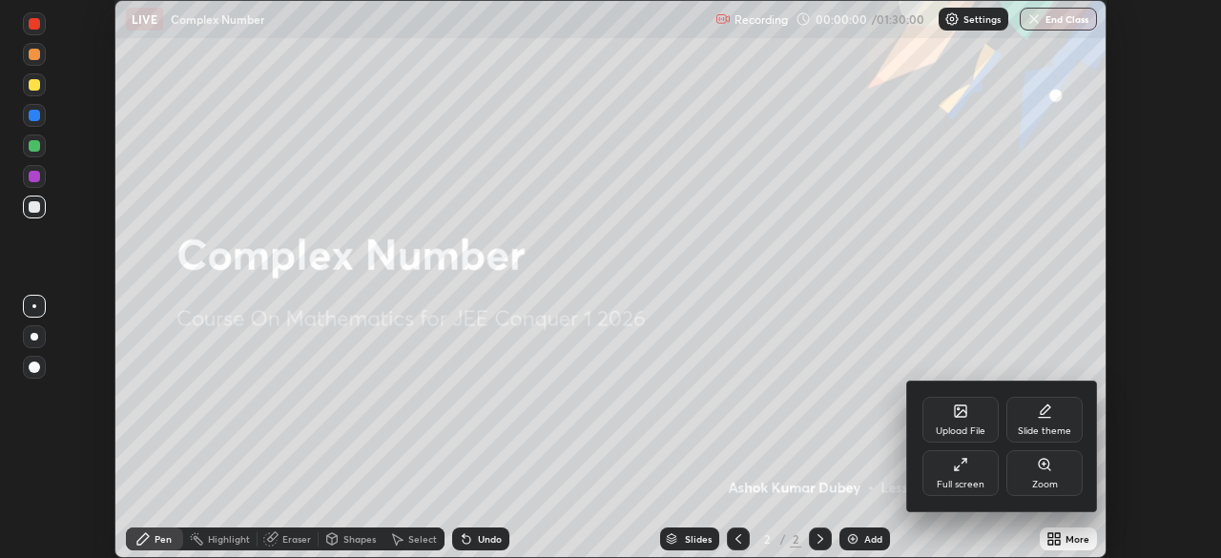
click at [963, 483] on div "Full screen" at bounding box center [961, 485] width 48 height 10
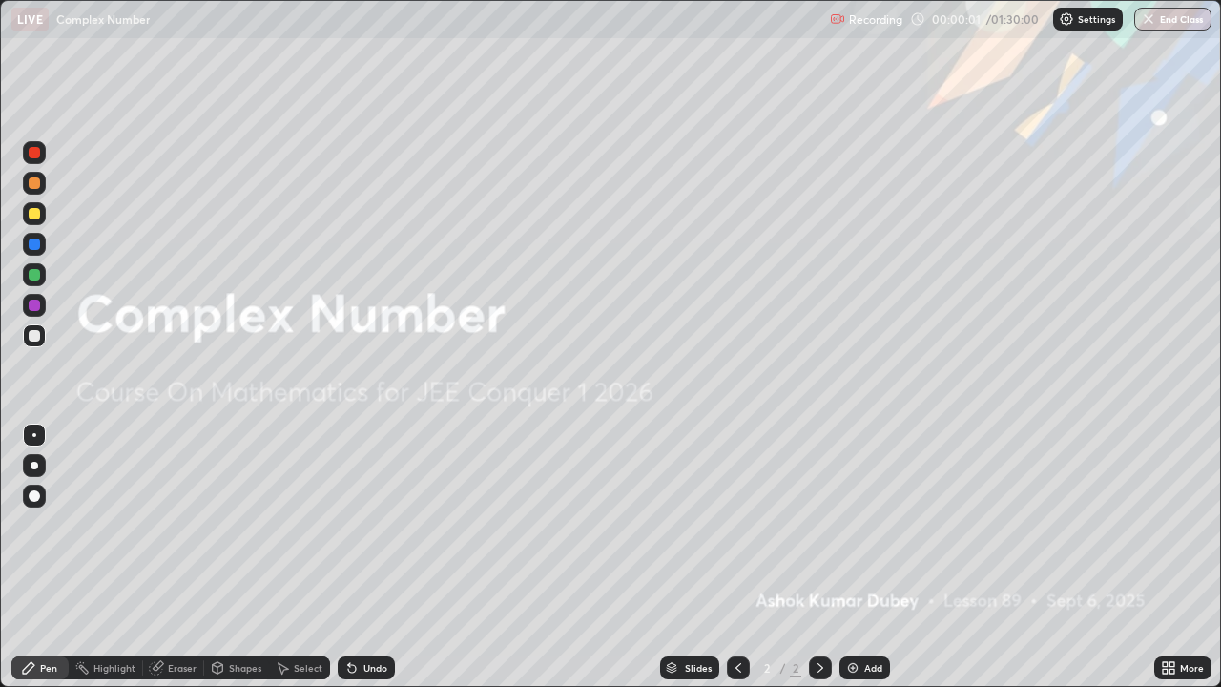
scroll to position [687, 1221]
click at [820, 557] on icon at bounding box center [820, 667] width 15 height 15
click at [849, 557] on img at bounding box center [852, 667] width 15 height 15
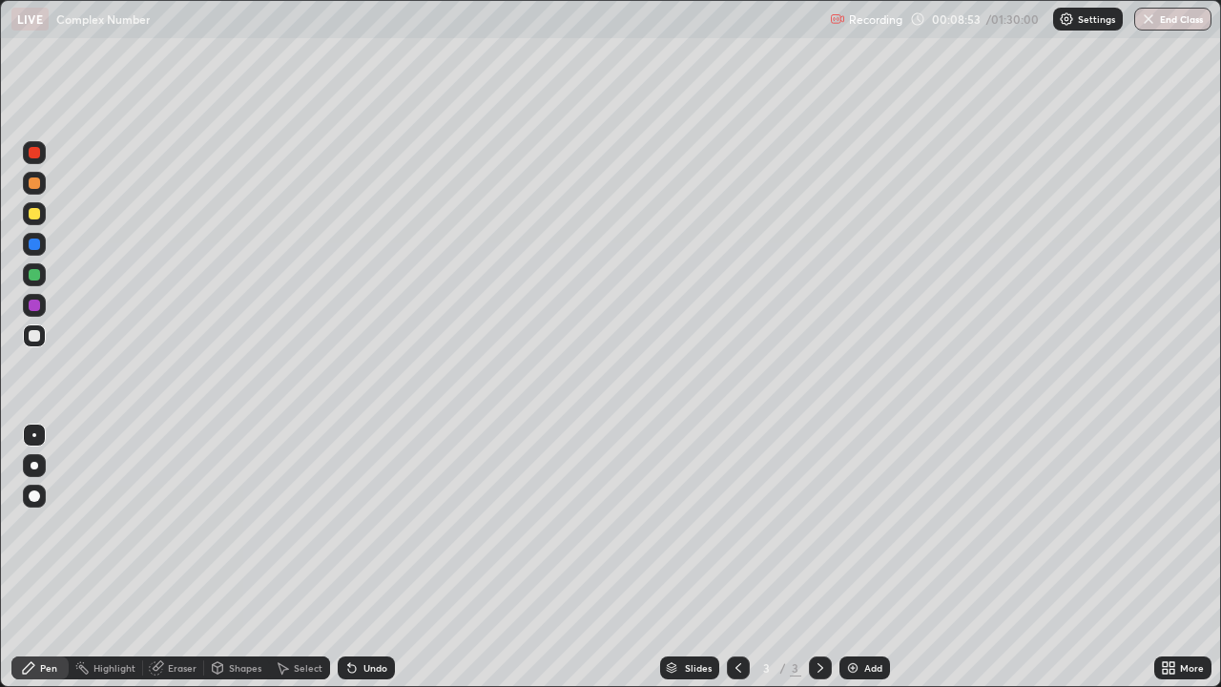
click at [819, 557] on icon at bounding box center [820, 667] width 15 height 15
click at [861, 557] on div "Add" at bounding box center [865, 667] width 51 height 23
click at [36, 272] on div at bounding box center [34, 274] width 11 height 11
click at [820, 557] on icon at bounding box center [820, 667] width 15 height 15
click at [854, 557] on img at bounding box center [852, 667] width 15 height 15
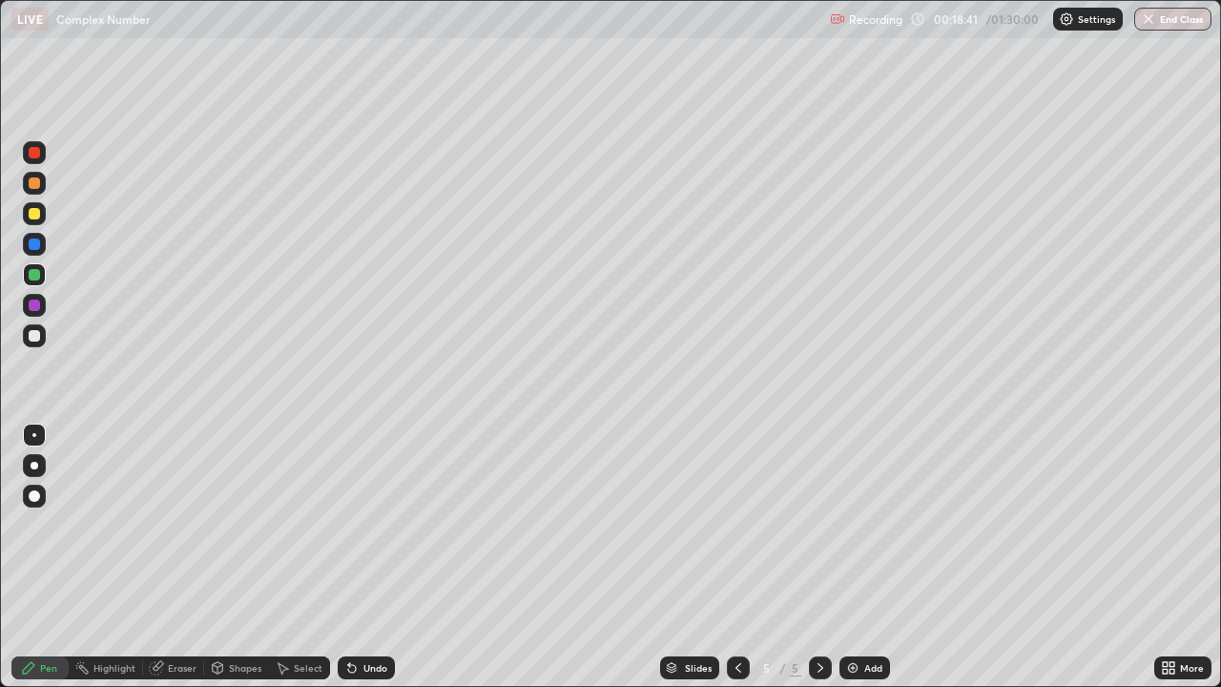
click at [32, 215] on div at bounding box center [34, 213] width 11 height 11
click at [819, 557] on icon at bounding box center [820, 667] width 15 height 15
click at [850, 557] on img at bounding box center [852, 667] width 15 height 15
click at [32, 335] on div at bounding box center [34, 335] width 11 height 11
click at [179, 557] on div "Eraser" at bounding box center [182, 668] width 29 height 10
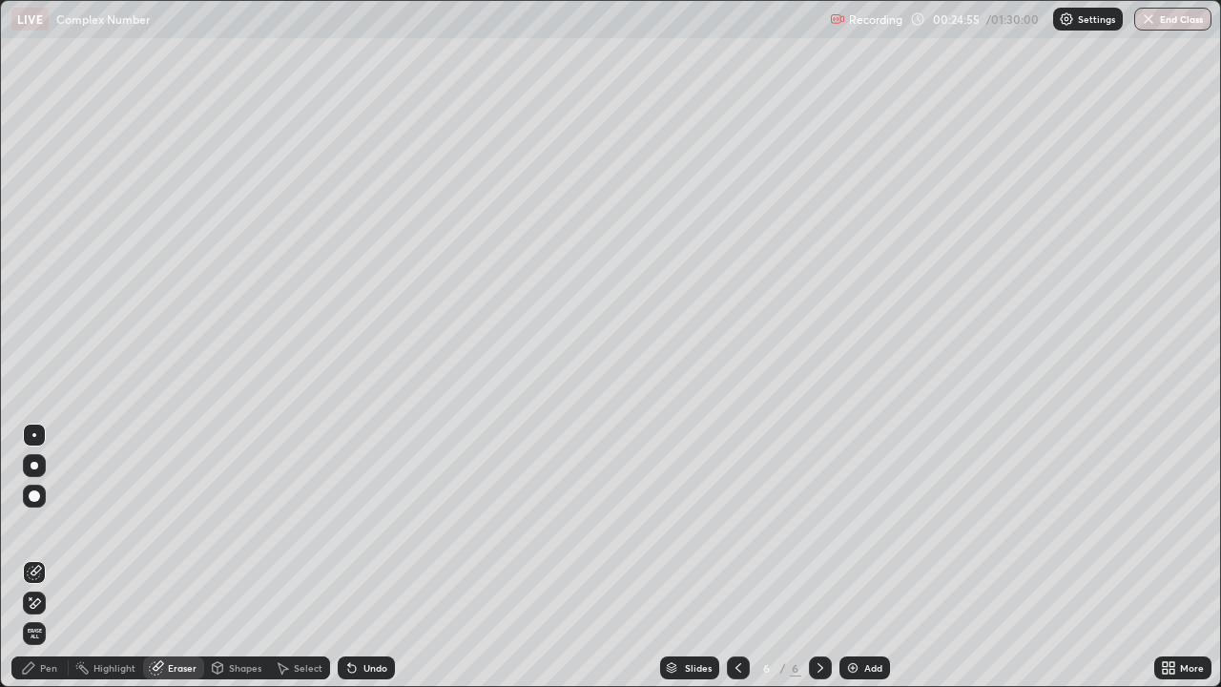
click at [46, 557] on div "Pen" at bounding box center [48, 668] width 17 height 10
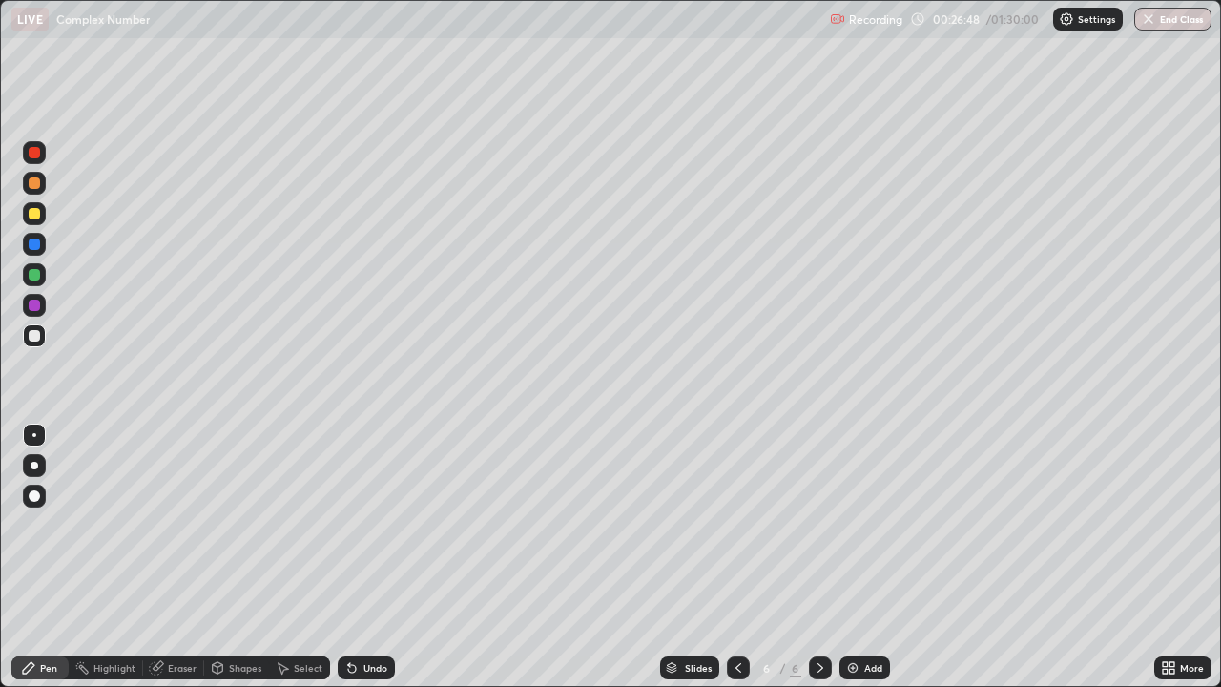
click at [31, 216] on div at bounding box center [34, 213] width 11 height 11
click at [179, 557] on div "Eraser" at bounding box center [182, 668] width 29 height 10
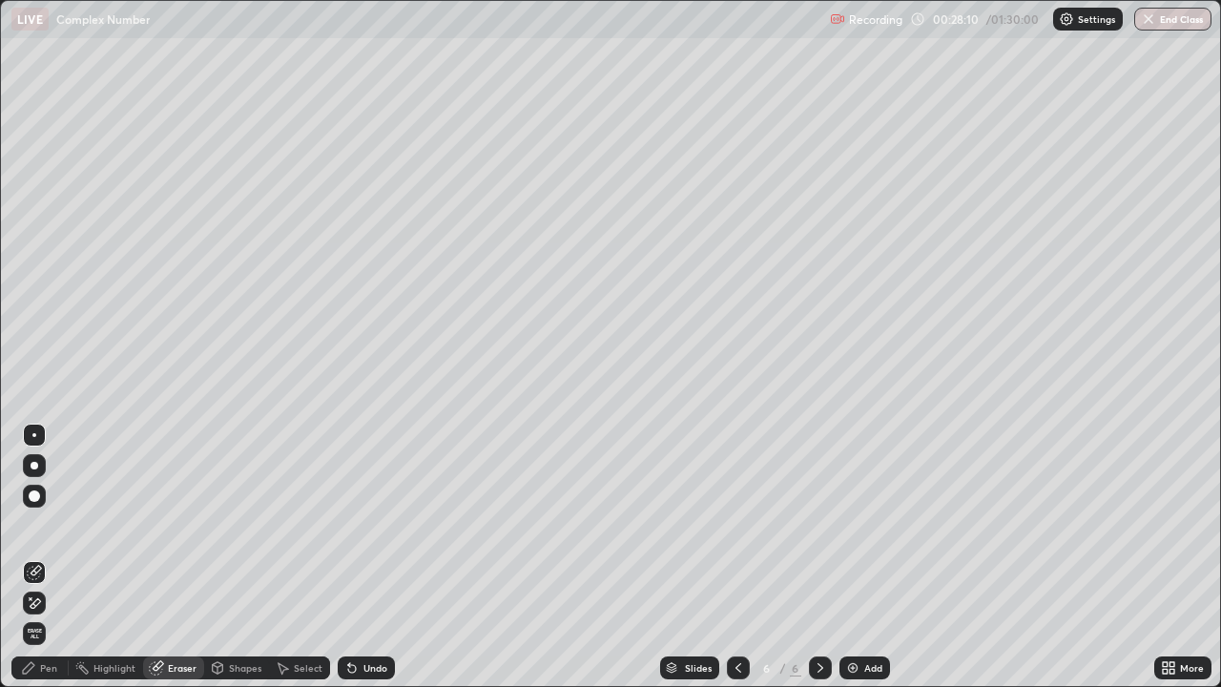
click at [49, 557] on div "Pen" at bounding box center [48, 668] width 17 height 10
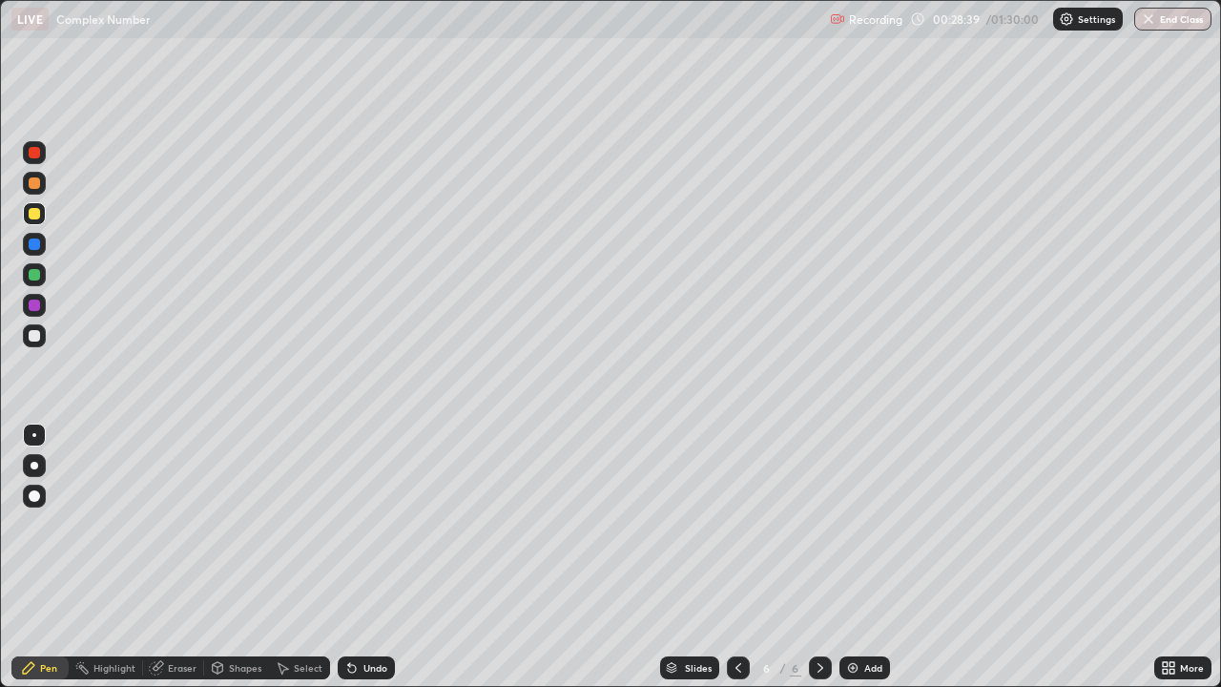
click at [35, 336] on div at bounding box center [34, 335] width 11 height 11
click at [459, 557] on div "Slides 6 / 6 Add" at bounding box center [774, 668] width 759 height 38
click at [815, 557] on div at bounding box center [820, 667] width 23 height 23
click at [856, 557] on img at bounding box center [852, 667] width 15 height 15
click at [819, 557] on icon at bounding box center [820, 667] width 15 height 15
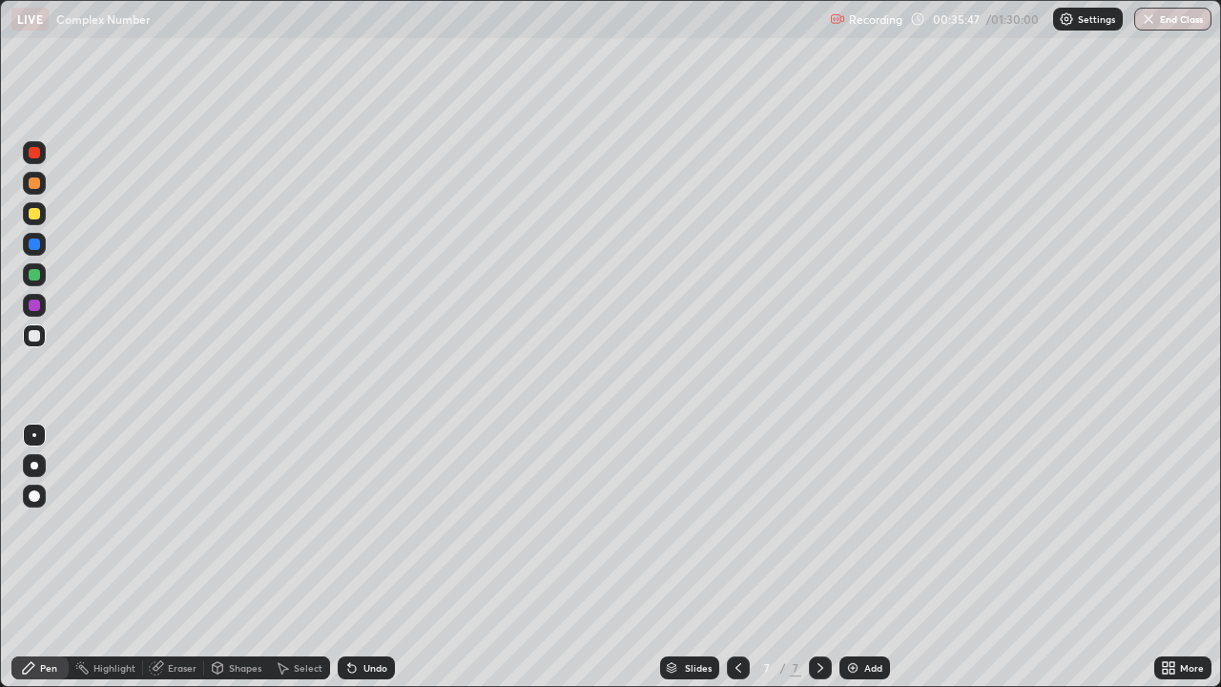
click at [820, 557] on icon at bounding box center [820, 667] width 15 height 15
click at [846, 557] on img at bounding box center [852, 667] width 15 height 15
click at [32, 214] on div at bounding box center [34, 213] width 11 height 11
click at [33, 302] on div at bounding box center [34, 305] width 11 height 11
click at [177, 557] on div "Eraser" at bounding box center [182, 668] width 29 height 10
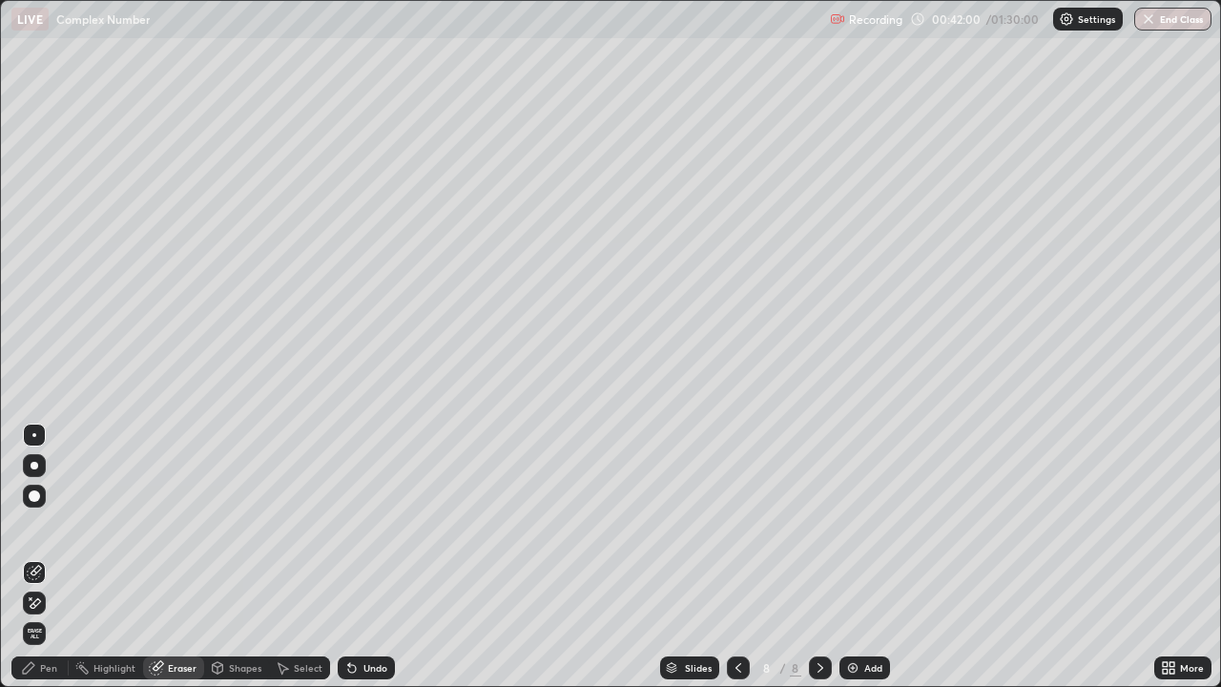
click at [48, 557] on div "Pen" at bounding box center [48, 668] width 17 height 10
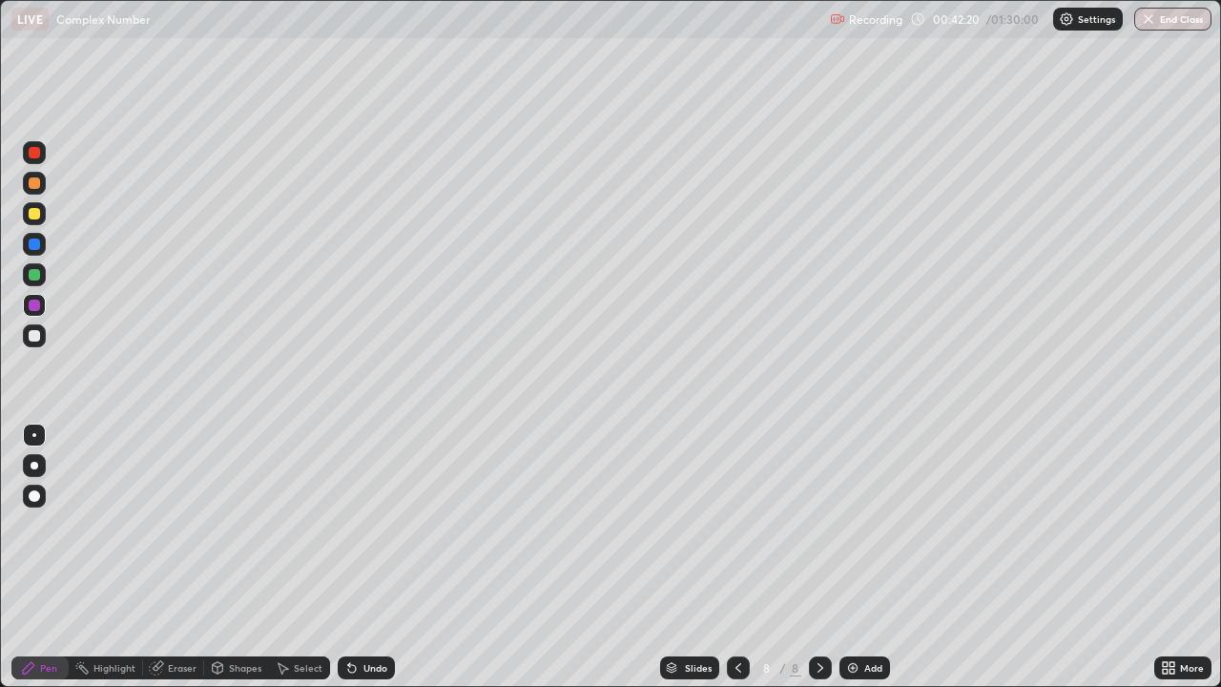
click at [181, 557] on div "Eraser" at bounding box center [173, 667] width 61 height 23
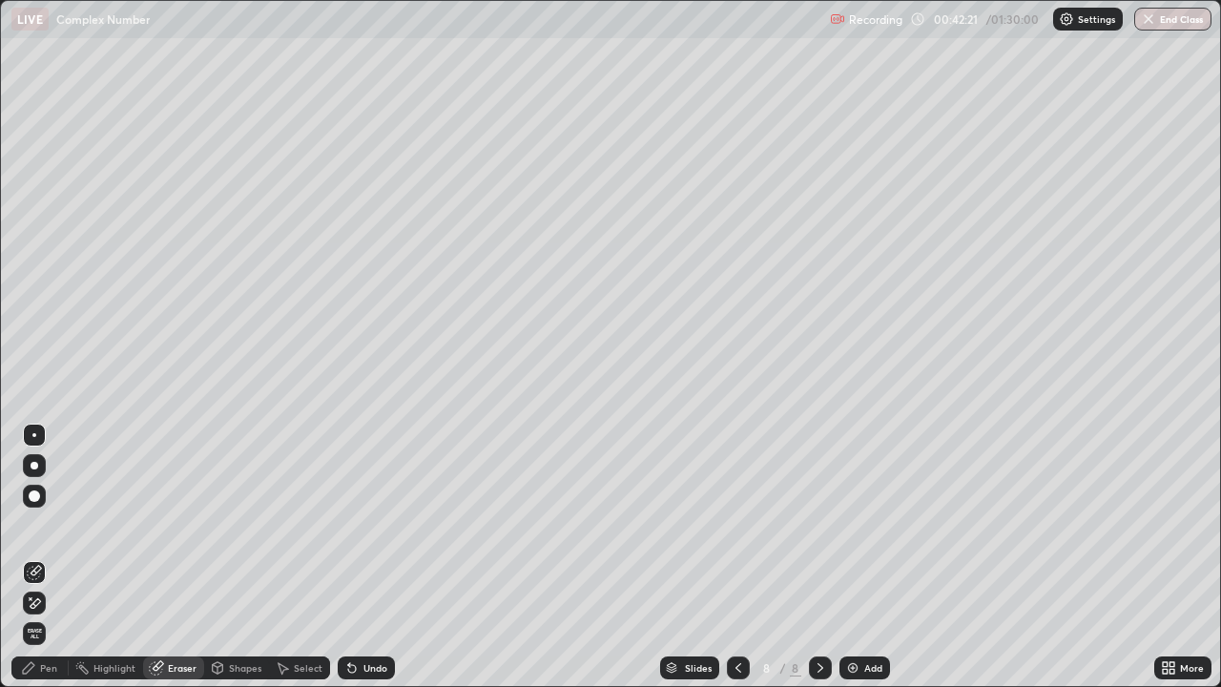
click at [181, 557] on div "Eraser" at bounding box center [182, 668] width 29 height 10
click at [43, 557] on div "Pen" at bounding box center [48, 668] width 17 height 10
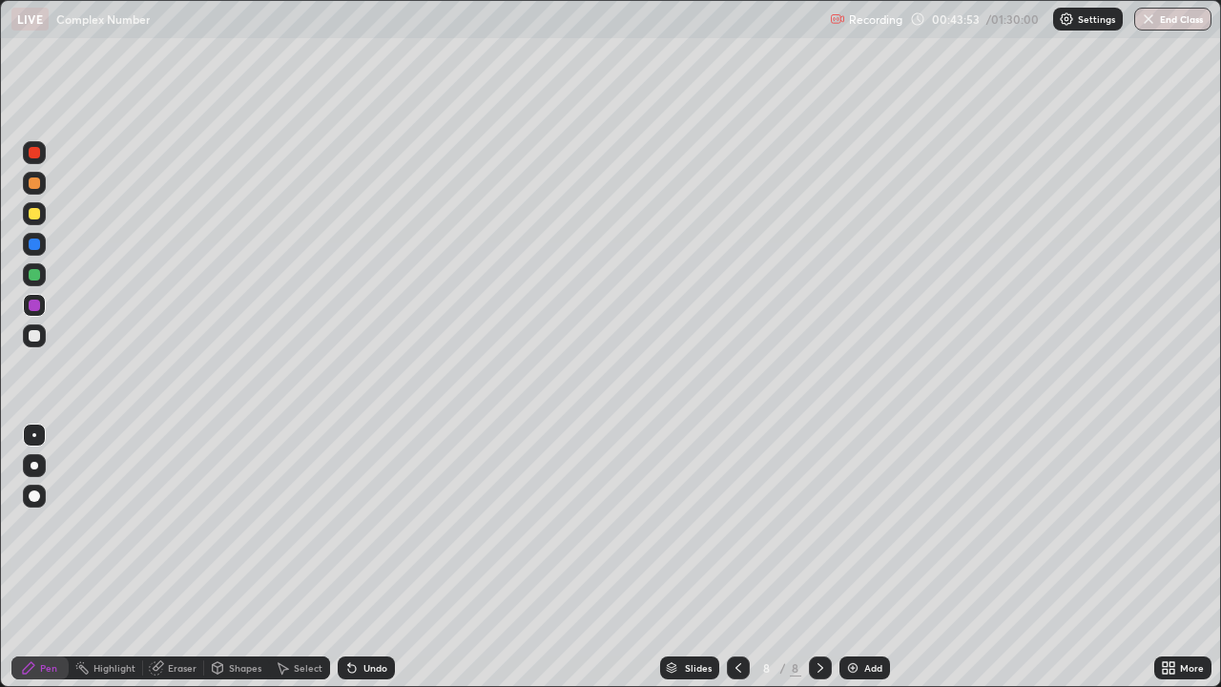
click at [34, 215] on div at bounding box center [34, 213] width 11 height 11
click at [821, 557] on icon at bounding box center [820, 667] width 15 height 15
click at [850, 557] on img at bounding box center [852, 667] width 15 height 15
click at [175, 557] on div "Eraser" at bounding box center [173, 667] width 61 height 23
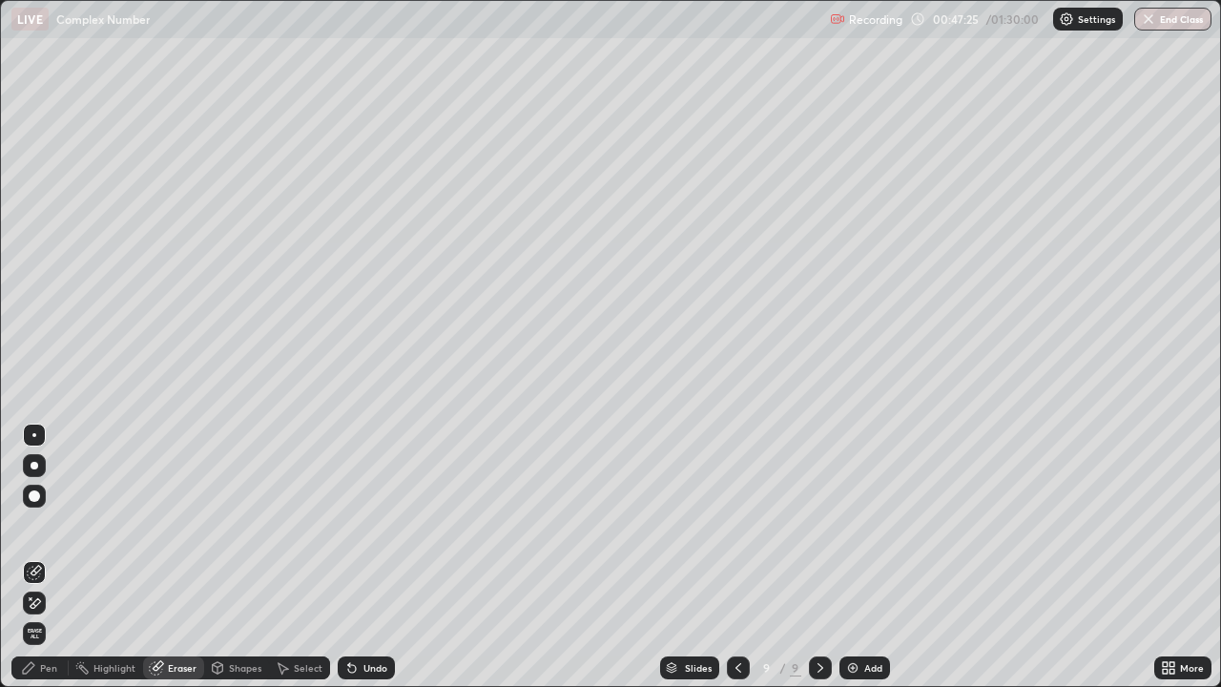
click at [43, 557] on div "Pen" at bounding box center [48, 668] width 17 height 10
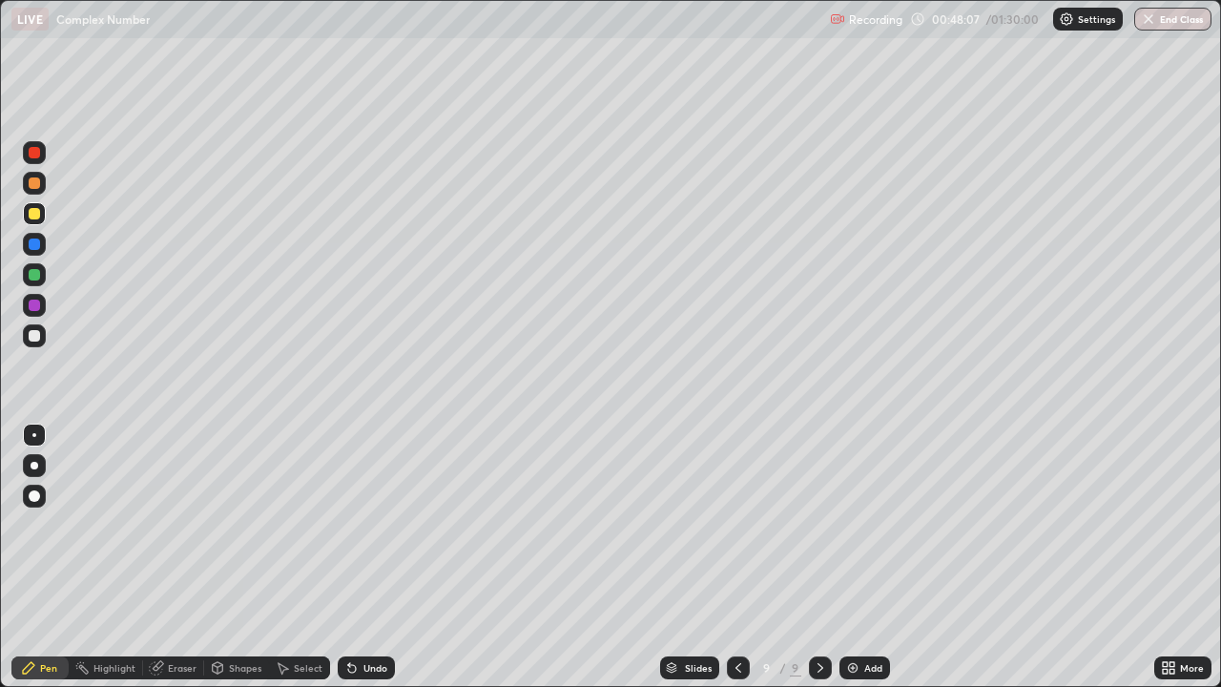
click at [179, 557] on div "Eraser" at bounding box center [182, 668] width 29 height 10
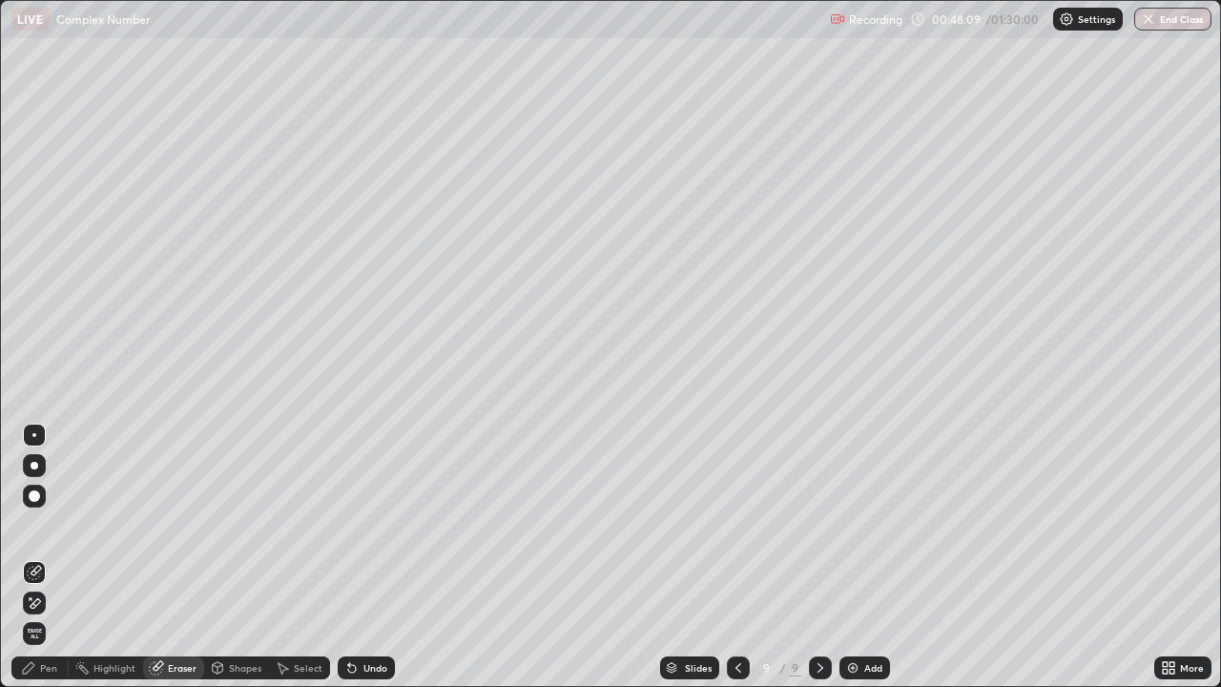
click at [49, 557] on div "Pen" at bounding box center [48, 668] width 17 height 10
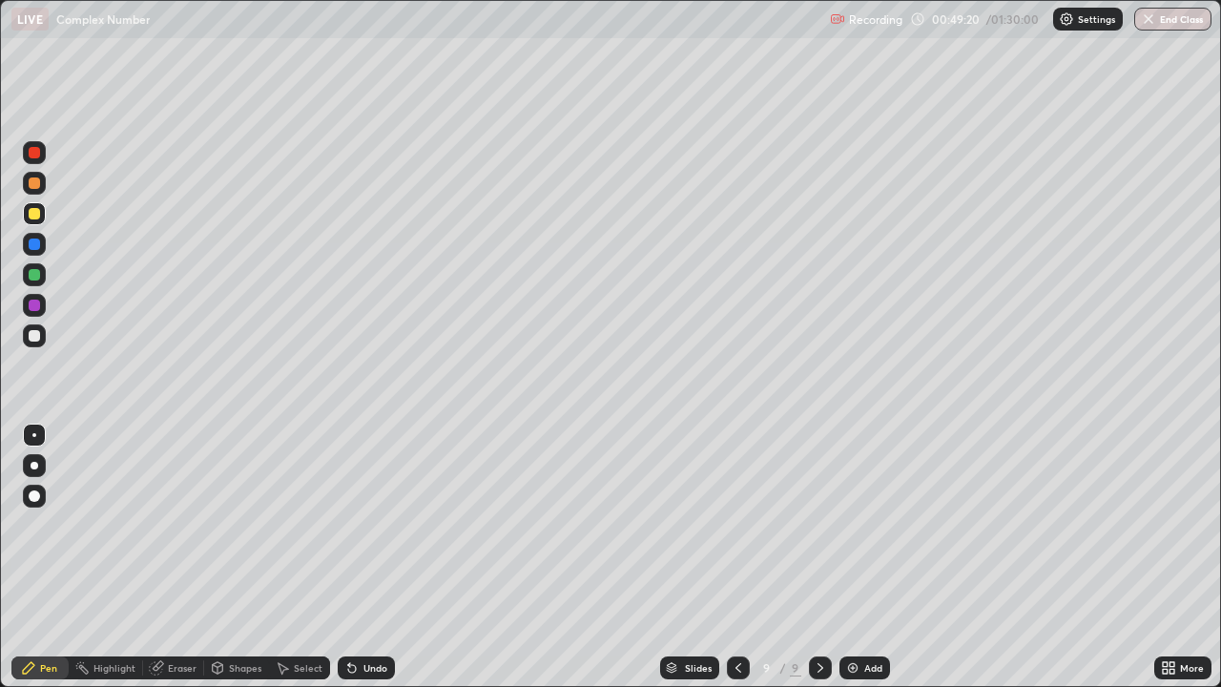
click at [33, 273] on div at bounding box center [34, 274] width 11 height 11
click at [817, 557] on icon at bounding box center [820, 667] width 15 height 15
click at [856, 557] on img at bounding box center [852, 667] width 15 height 15
click at [35, 213] on div at bounding box center [34, 213] width 11 height 11
click at [179, 557] on div "Eraser" at bounding box center [182, 668] width 29 height 10
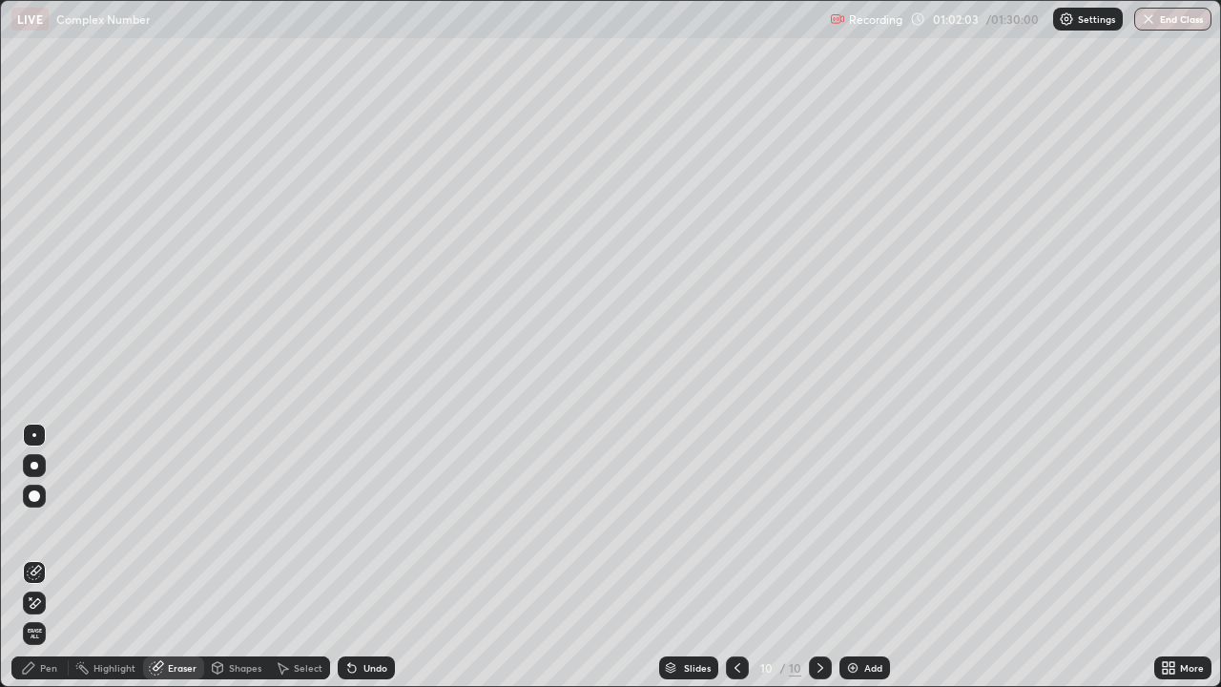
click at [48, 557] on div "Pen" at bounding box center [48, 668] width 17 height 10
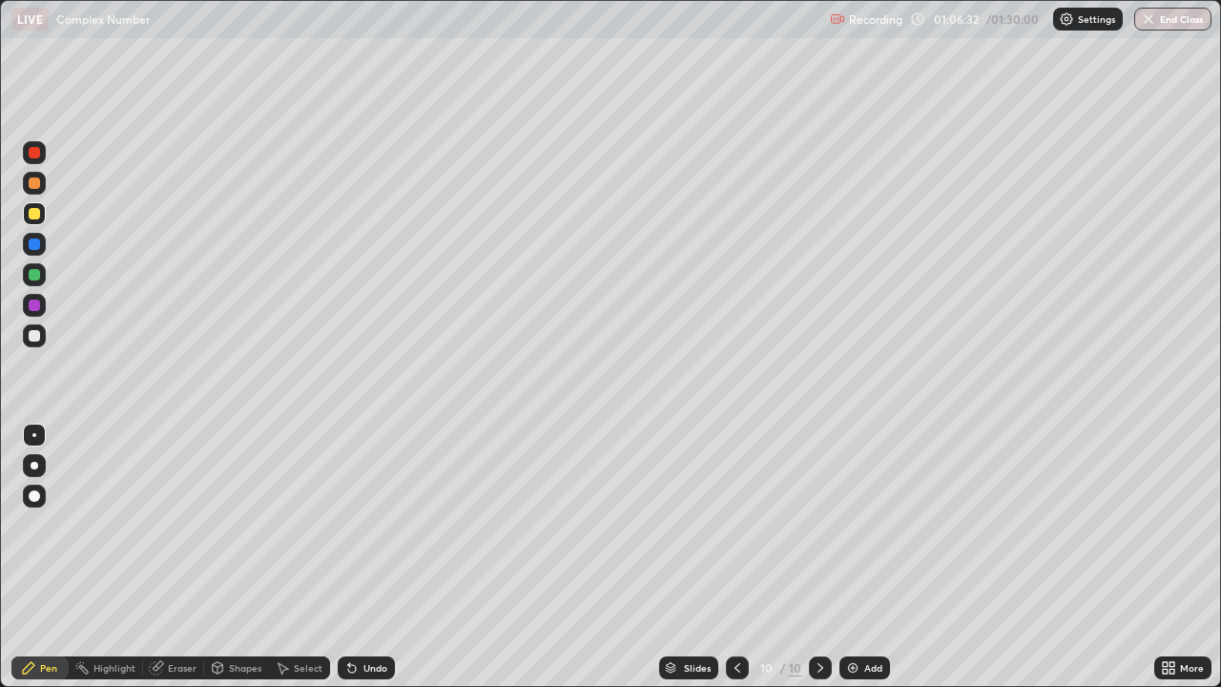
click at [826, 557] on div at bounding box center [820, 667] width 23 height 23
click at [854, 557] on img at bounding box center [852, 667] width 15 height 15
click at [36, 337] on div at bounding box center [34, 335] width 11 height 11
click at [31, 211] on div at bounding box center [34, 213] width 11 height 11
click at [34, 337] on div at bounding box center [34, 335] width 11 height 11
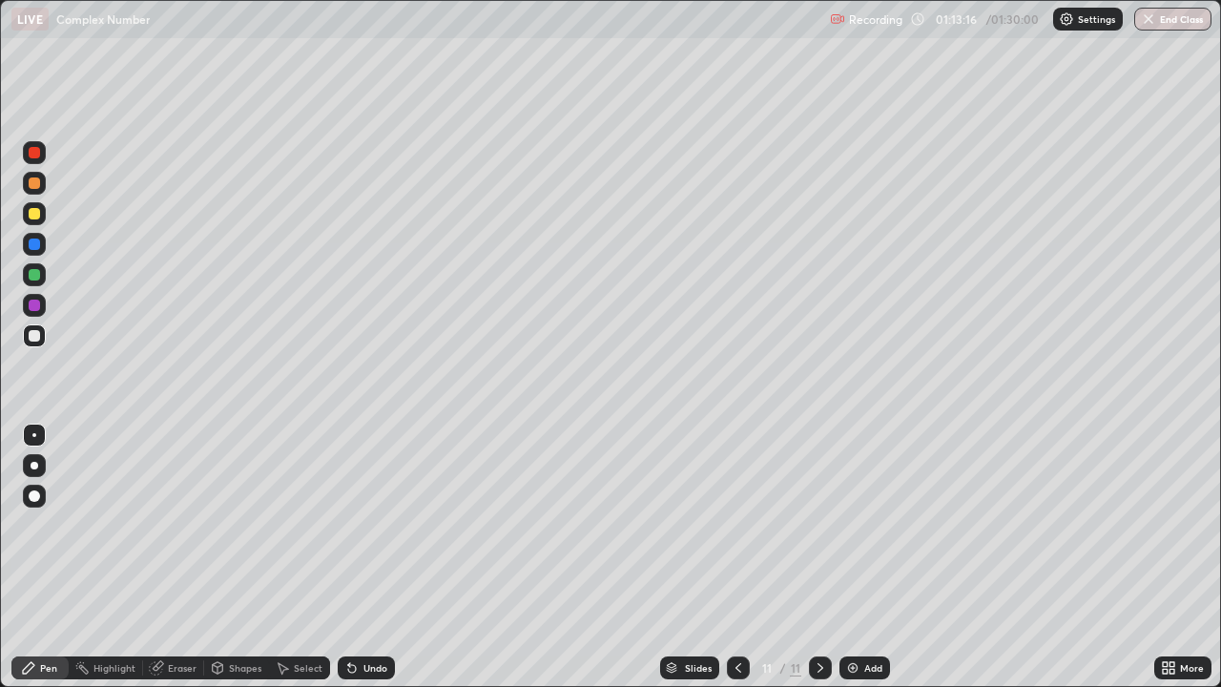
click at [812, 557] on div at bounding box center [820, 668] width 23 height 38
click at [819, 557] on icon at bounding box center [820, 667] width 15 height 15
click at [851, 557] on img at bounding box center [852, 667] width 15 height 15
click at [824, 557] on icon at bounding box center [820, 667] width 15 height 15
click at [853, 557] on img at bounding box center [852, 667] width 15 height 15
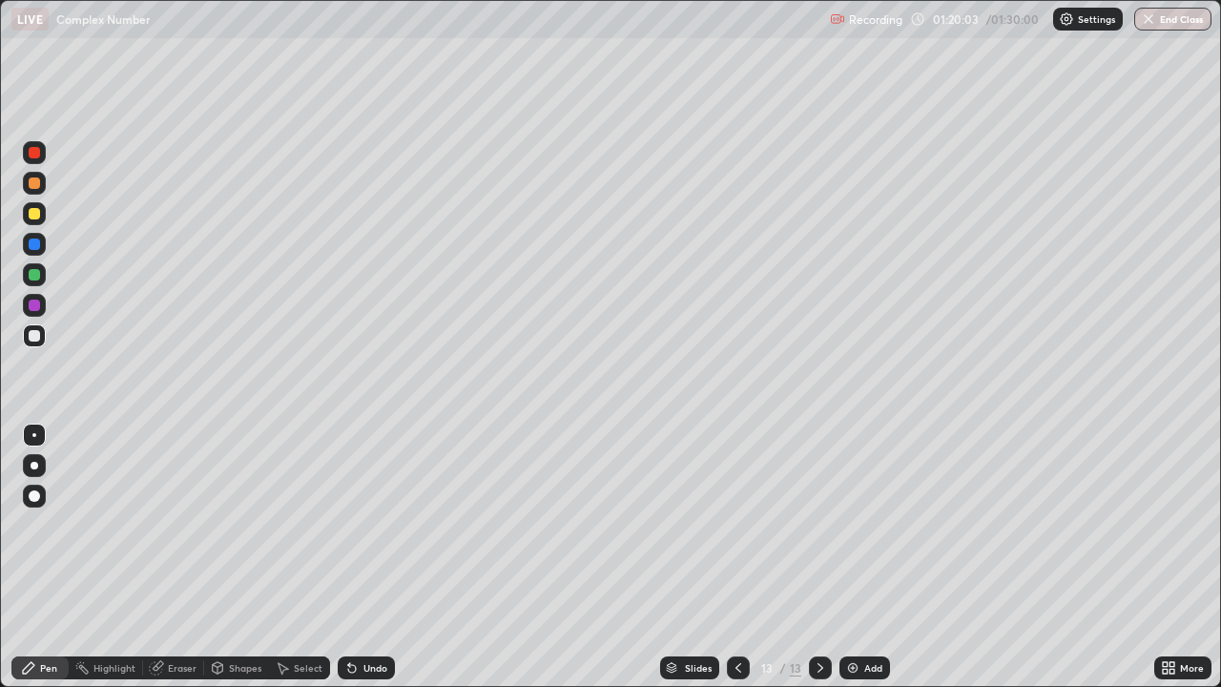
click at [32, 215] on div at bounding box center [34, 213] width 11 height 11
click at [240, 557] on div "Shapes" at bounding box center [245, 668] width 32 height 10
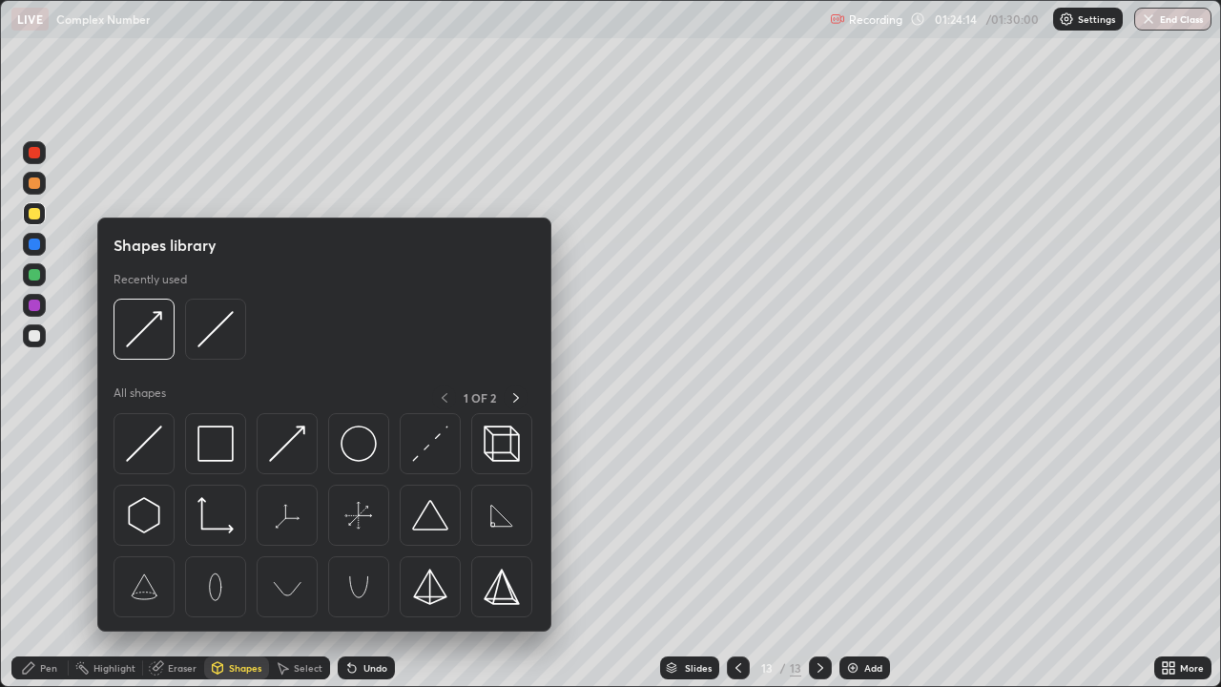
click at [183, 557] on div "Eraser" at bounding box center [182, 668] width 29 height 10
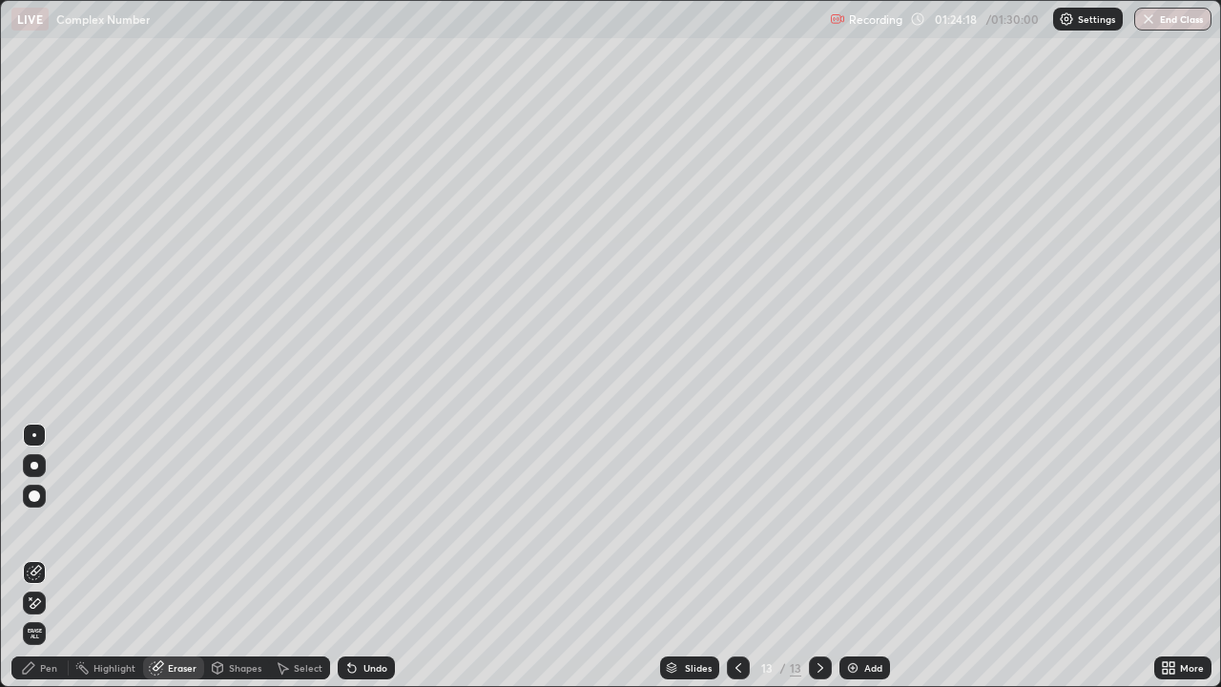
click at [51, 557] on div "Pen" at bounding box center [48, 668] width 17 height 10
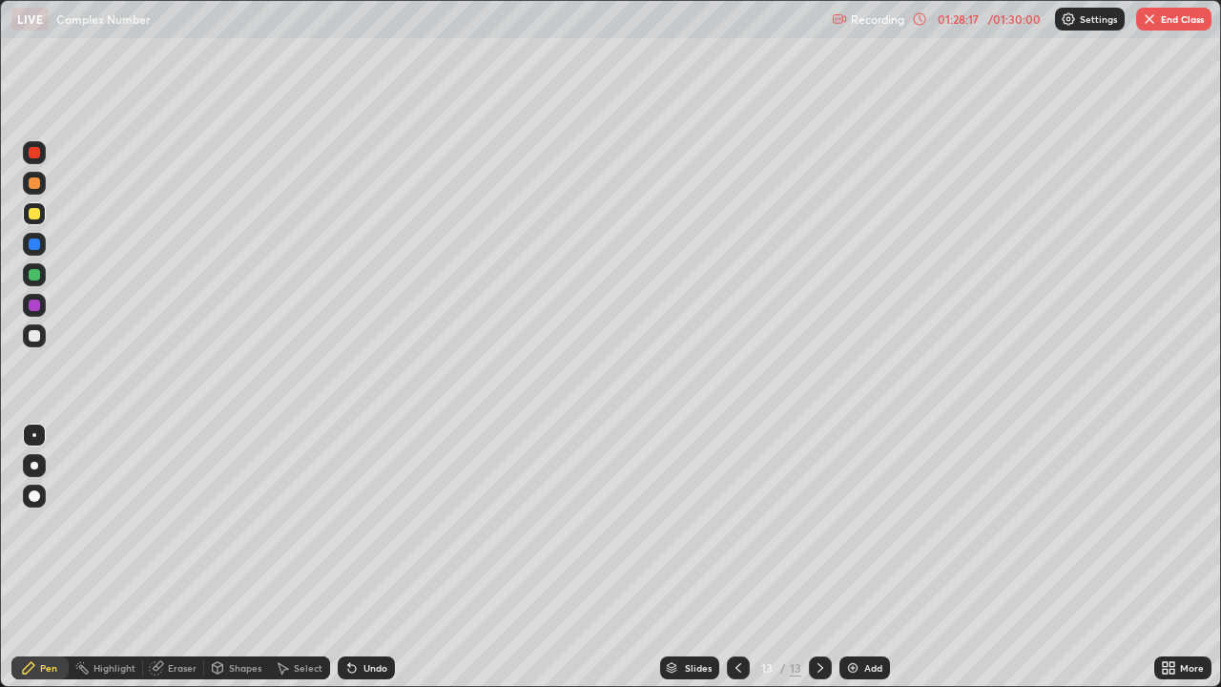
click at [1189, 22] on button "End Class" at bounding box center [1173, 19] width 75 height 23
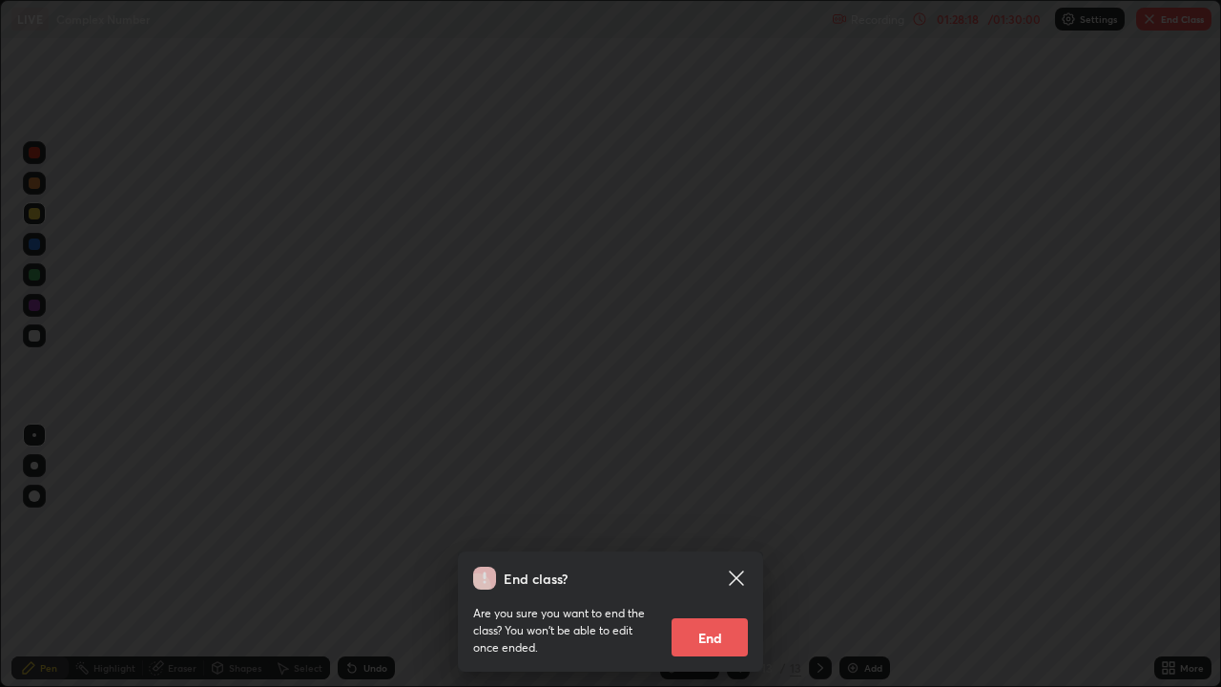
click at [710, 557] on button "End" at bounding box center [710, 637] width 76 height 38
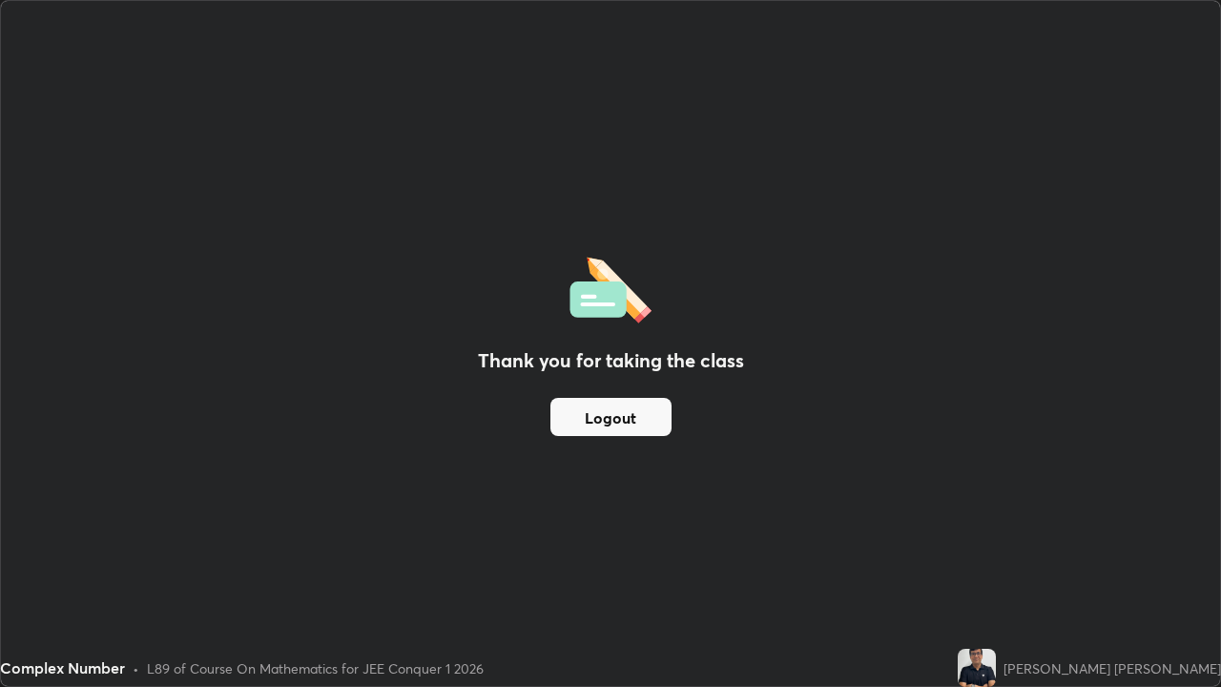
click at [615, 419] on button "Logout" at bounding box center [611, 417] width 121 height 38
